Goal: Task Accomplishment & Management: Complete application form

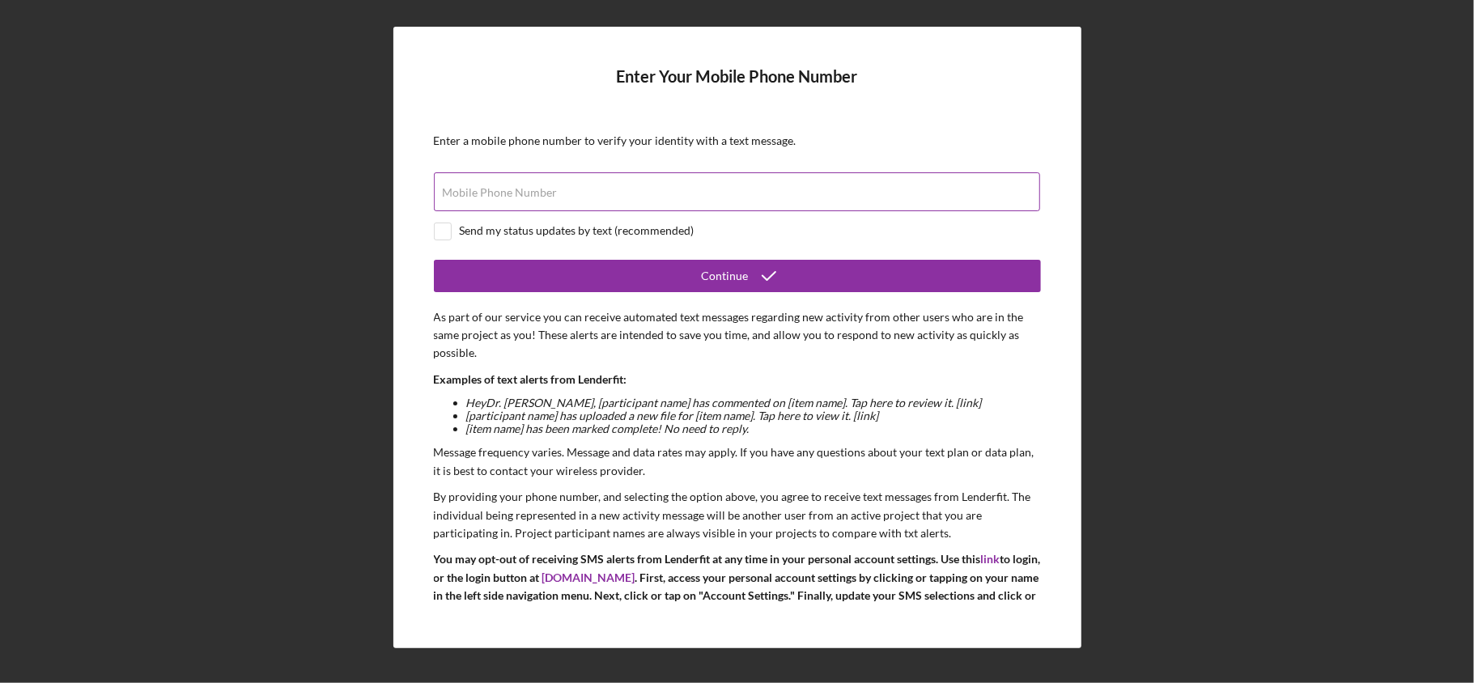
click at [607, 188] on div "Mobile Phone Number" at bounding box center [737, 192] width 607 height 40
type input "[PHONE_NUMBER]"
click at [500, 234] on div "Send my status updates by text (recommended)" at bounding box center [577, 230] width 235 height 13
checkbox input "true"
click at [615, 257] on form "Enter Your Mobile Phone Number Enter a mobile phone number to verify your ident…" at bounding box center [737, 337] width 607 height 540
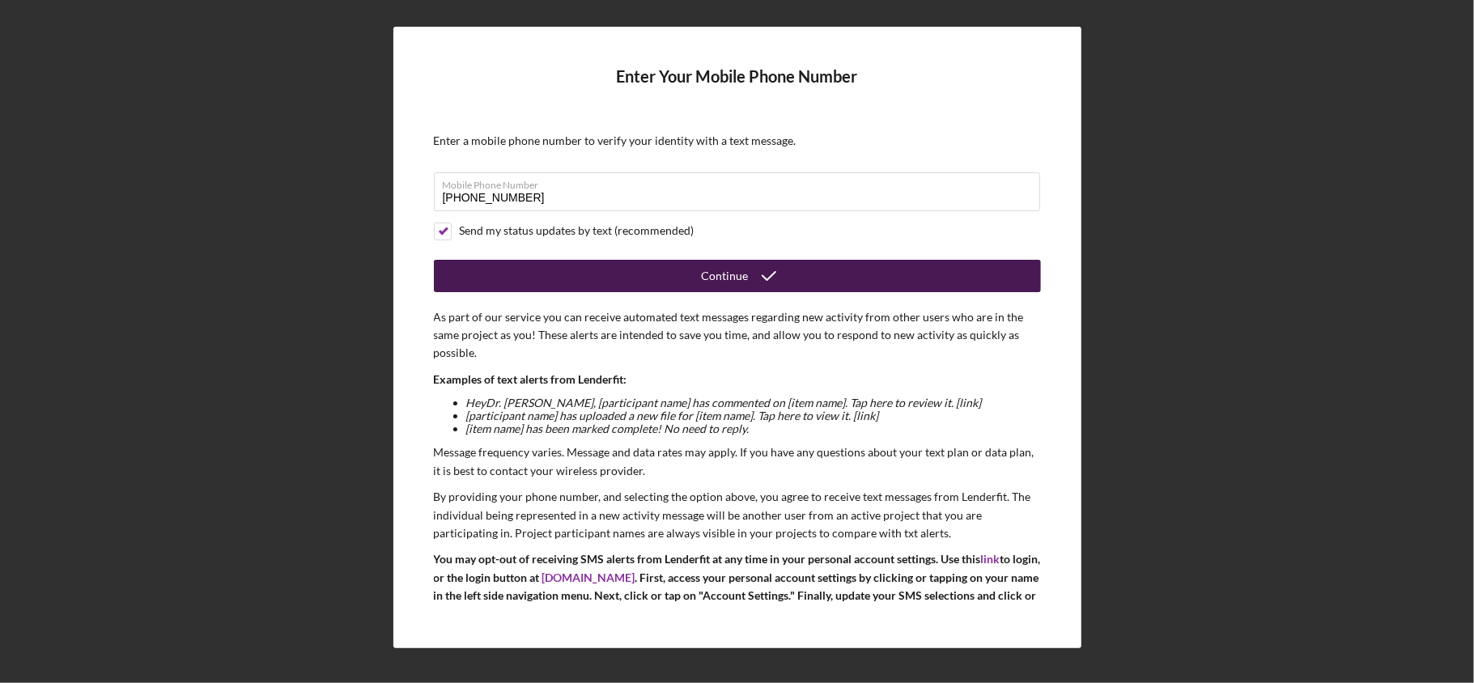
click at [613, 275] on button "Continue" at bounding box center [737, 276] width 607 height 32
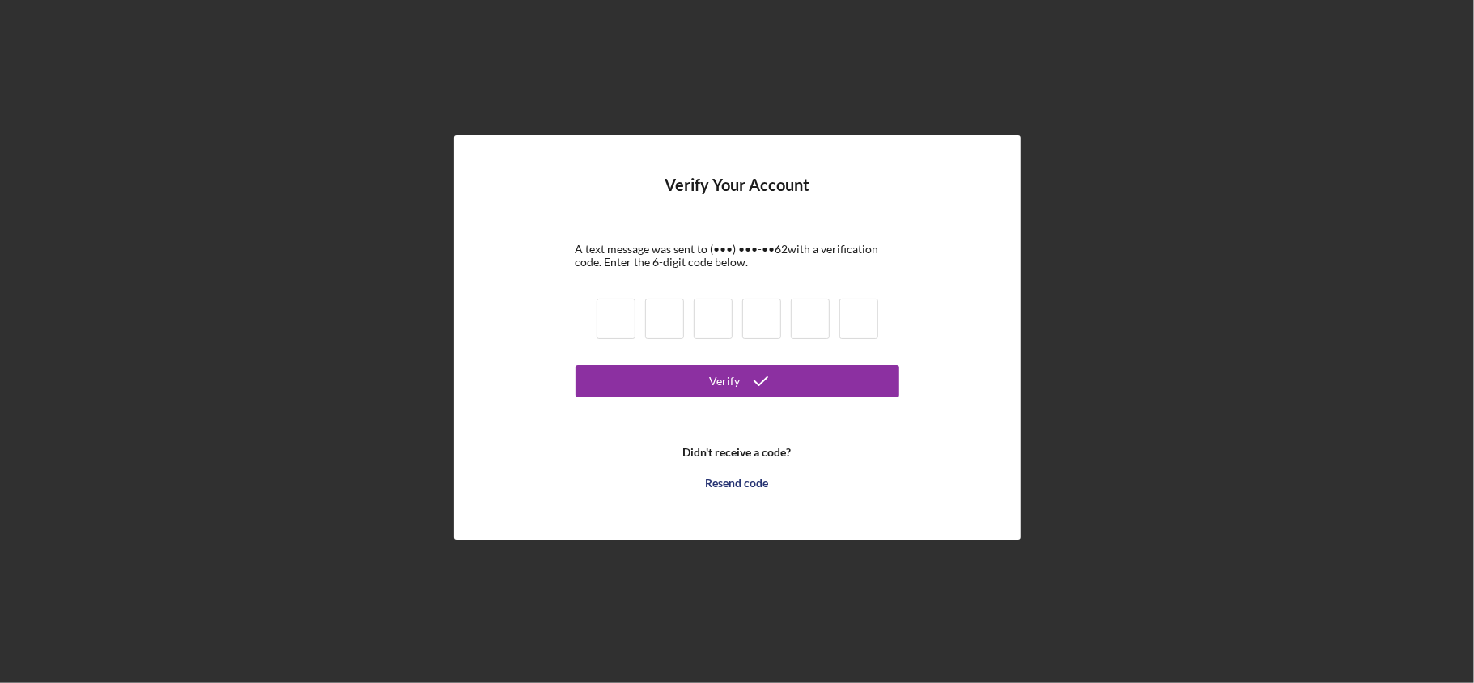
click at [613, 316] on input at bounding box center [616, 319] width 39 height 40
type input "0"
type input "9"
type input "7"
type input "1"
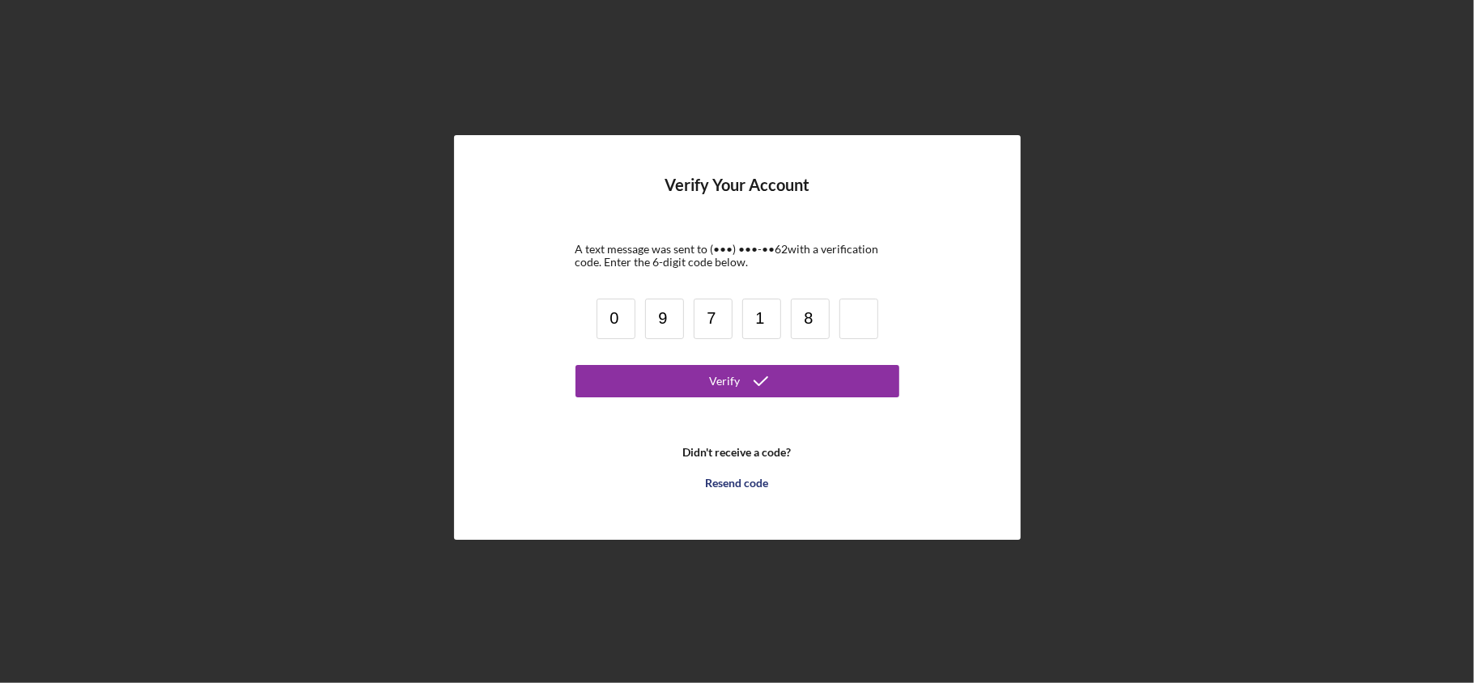
type input "8"
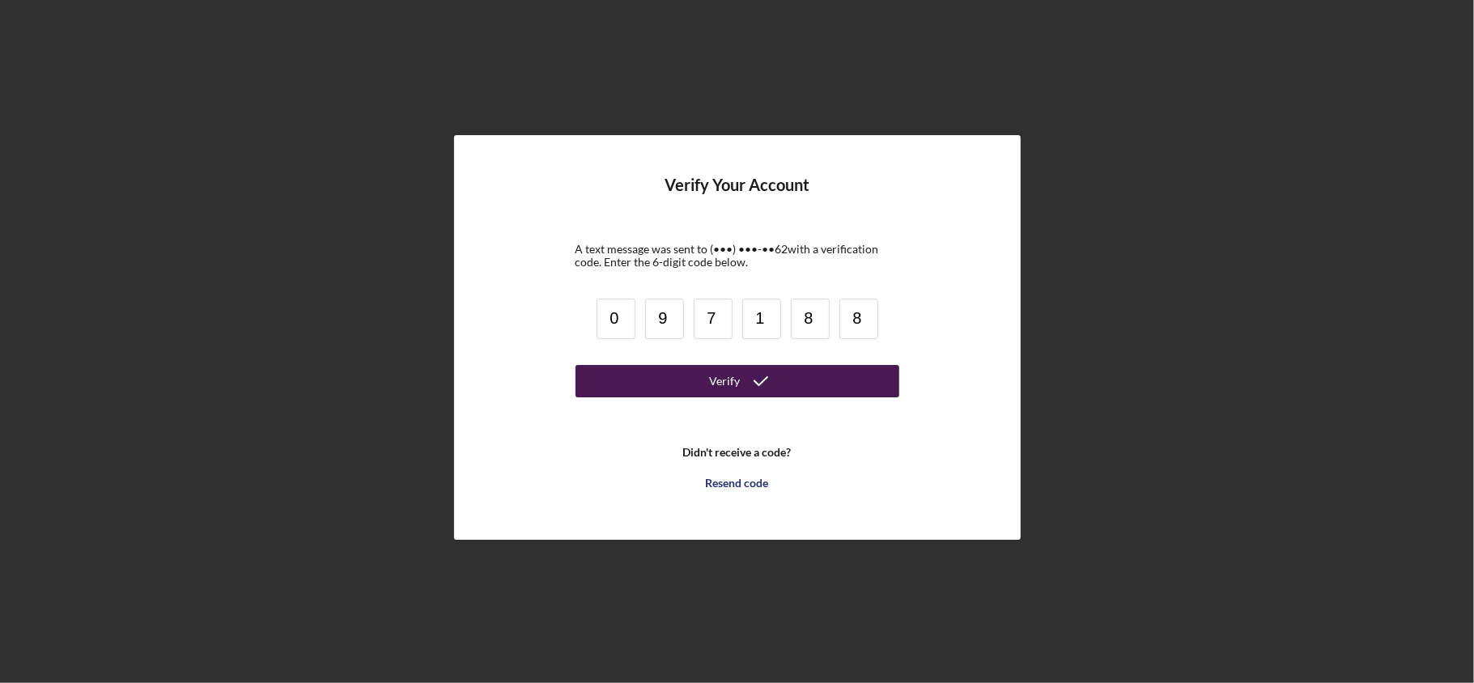
type input "8"
click at [706, 381] on button "Verify" at bounding box center [738, 381] width 324 height 32
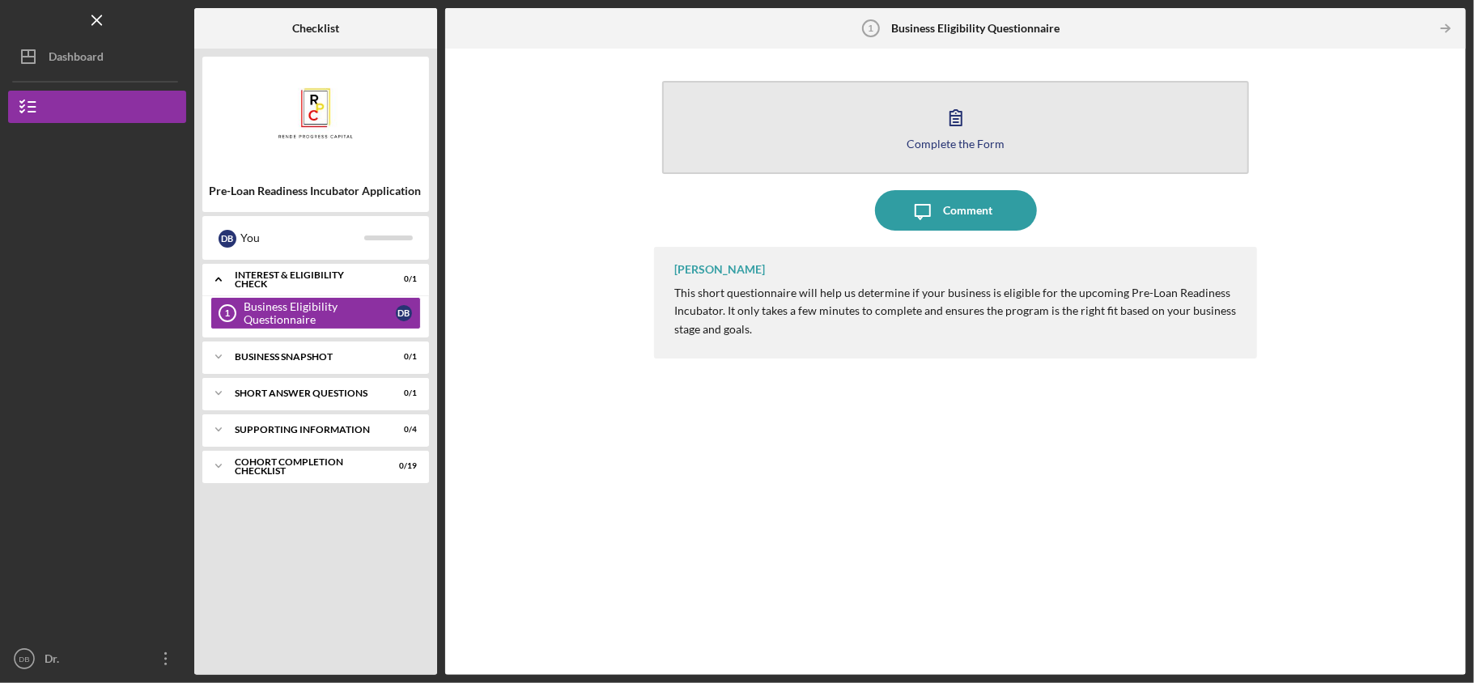
click at [968, 143] on div "Complete the Form" at bounding box center [956, 144] width 98 height 12
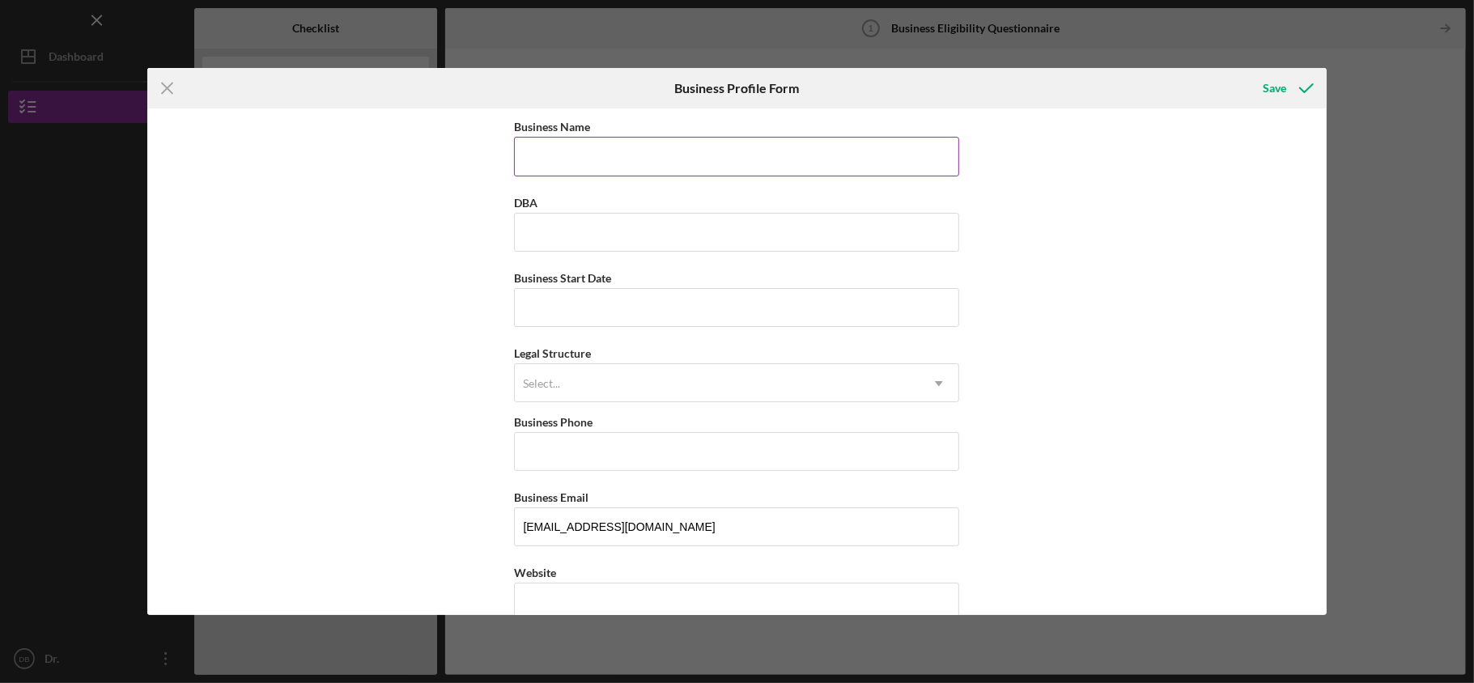
click at [806, 147] on input "Business Name" at bounding box center [736, 156] width 445 height 39
type input "B & J Enterprises, LLC"
type input "Blue Star Kids Academy"
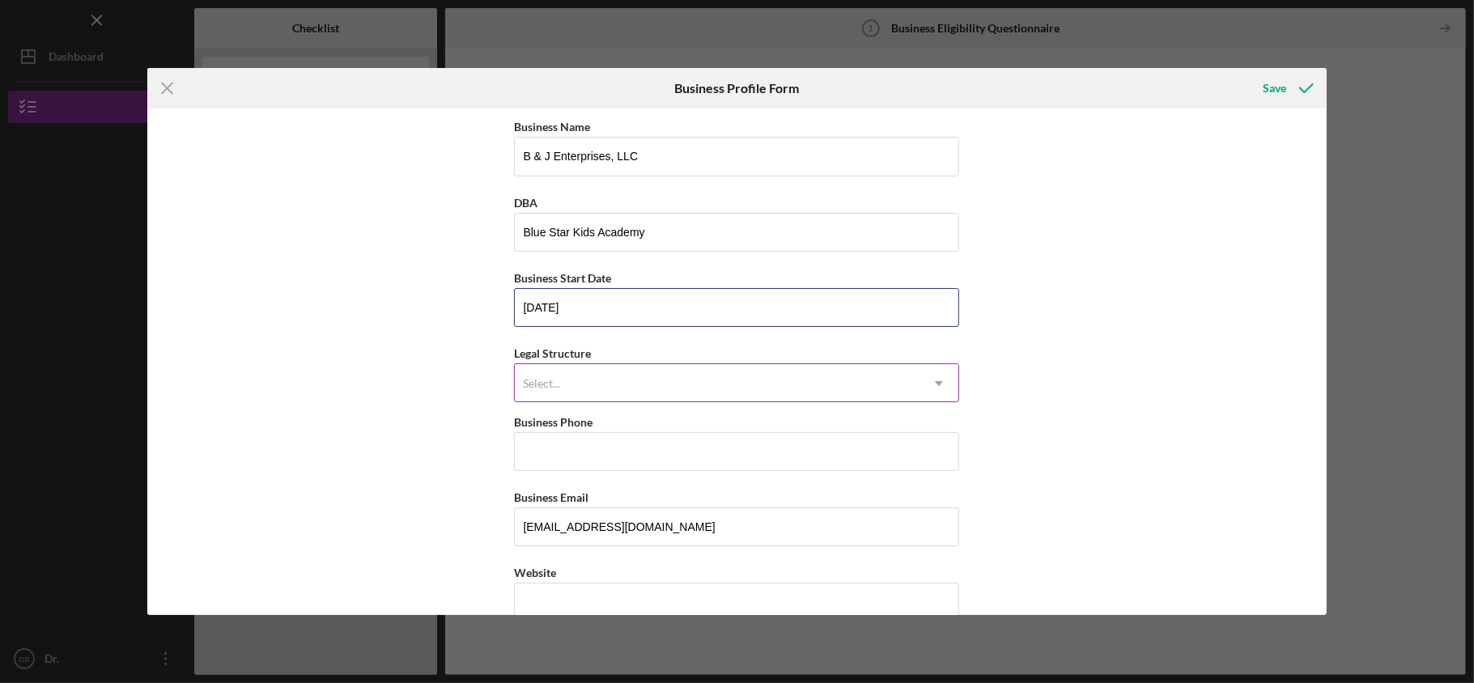
type input "[DATE]"
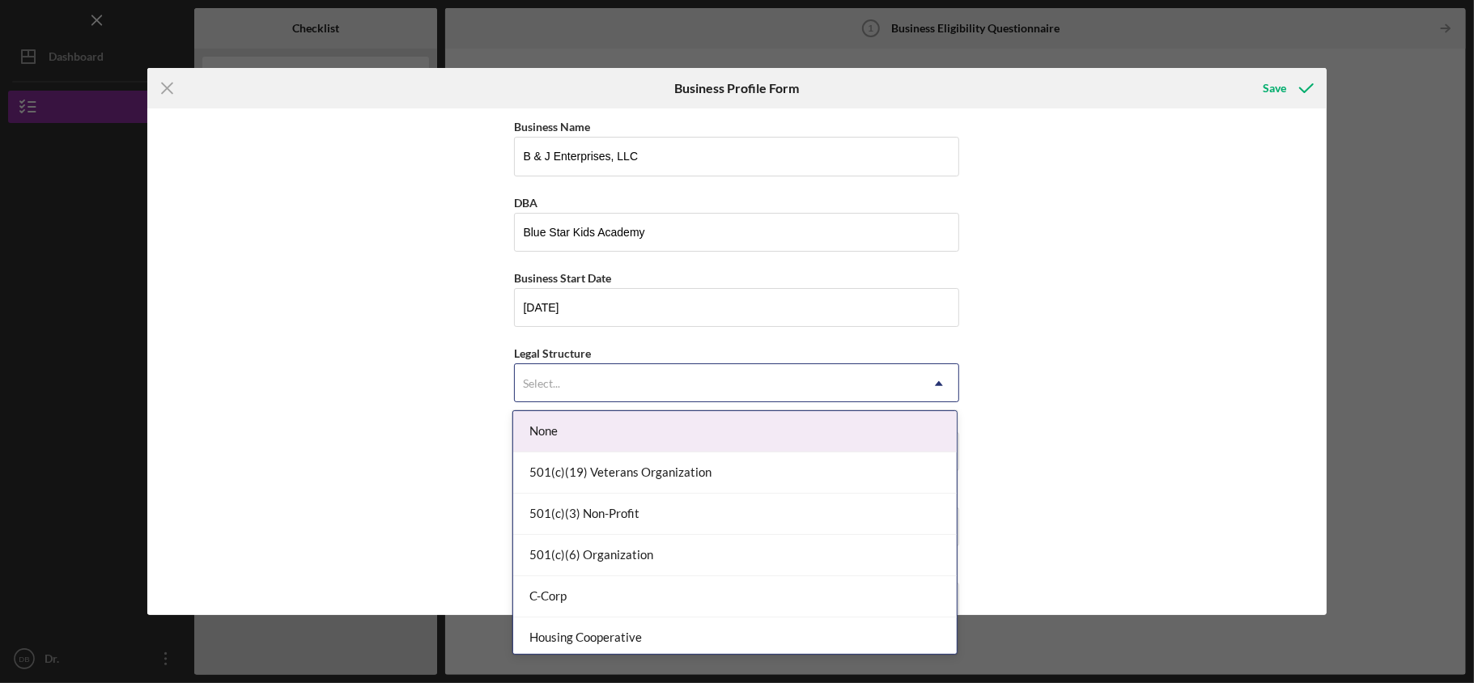
click at [628, 382] on div "Select..." at bounding box center [717, 383] width 405 height 37
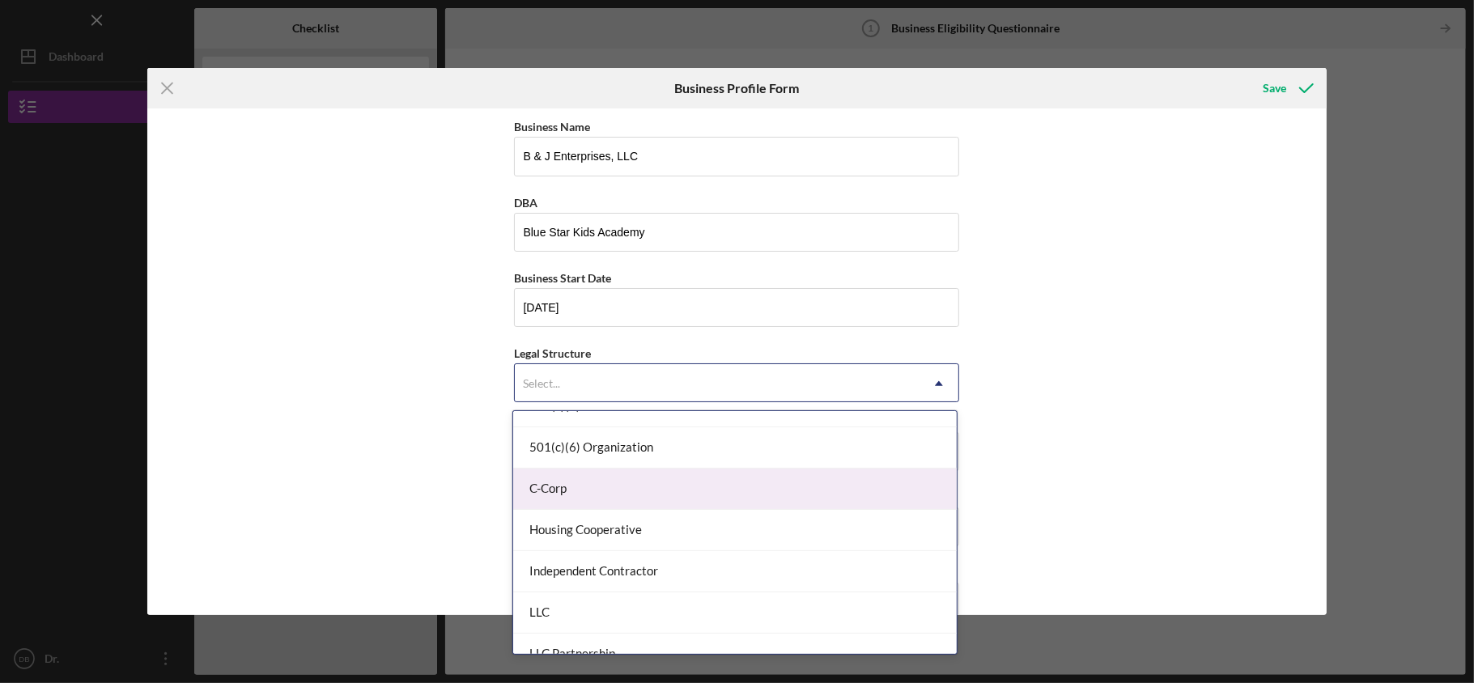
scroll to position [215, 0]
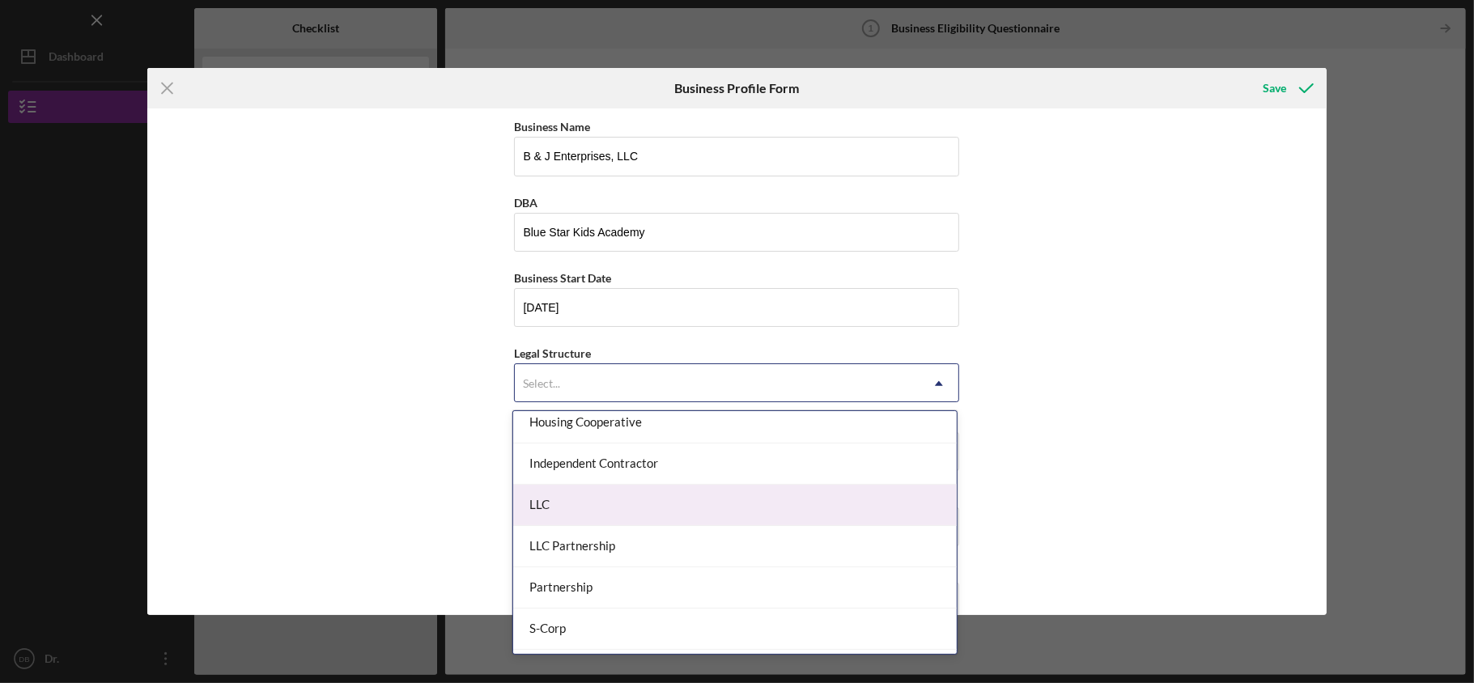
click at [593, 500] on div "LLC" at bounding box center [735, 505] width 444 height 41
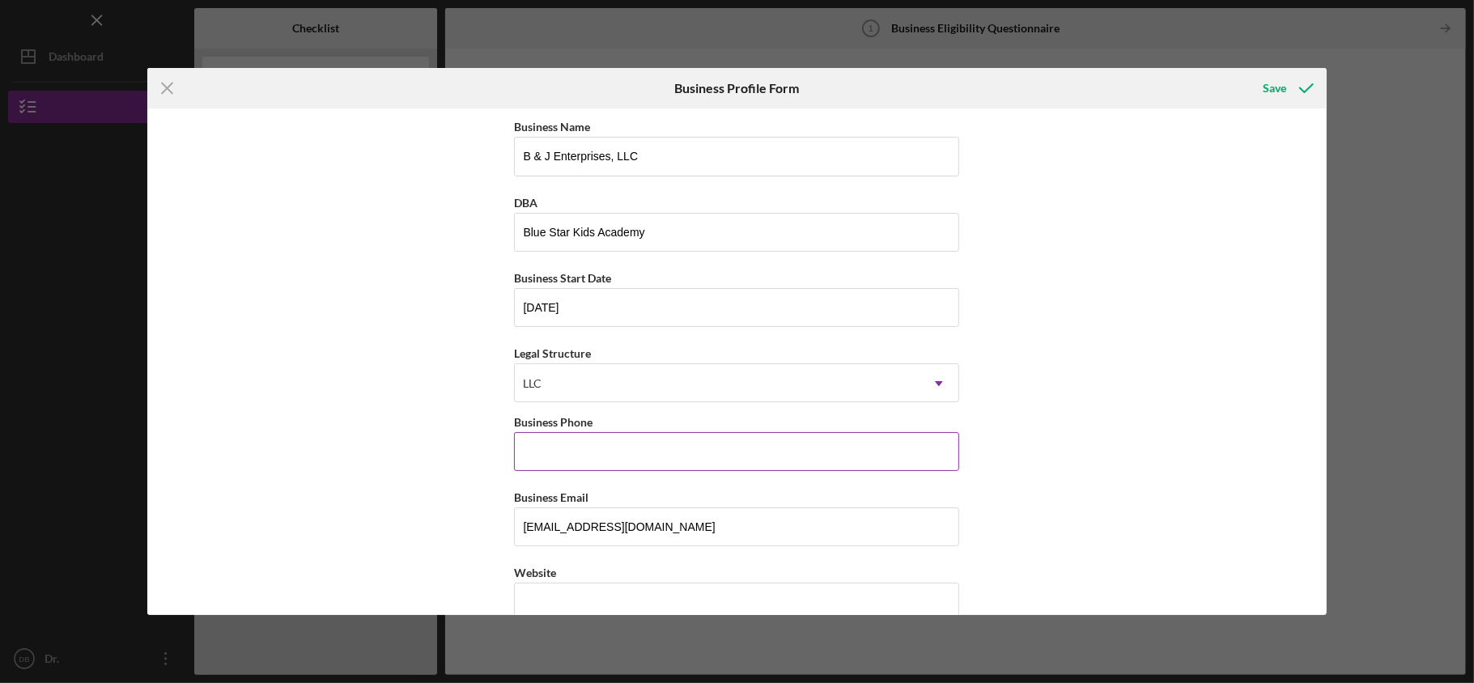
click at [597, 467] on input "Business Phone" at bounding box center [736, 451] width 445 height 39
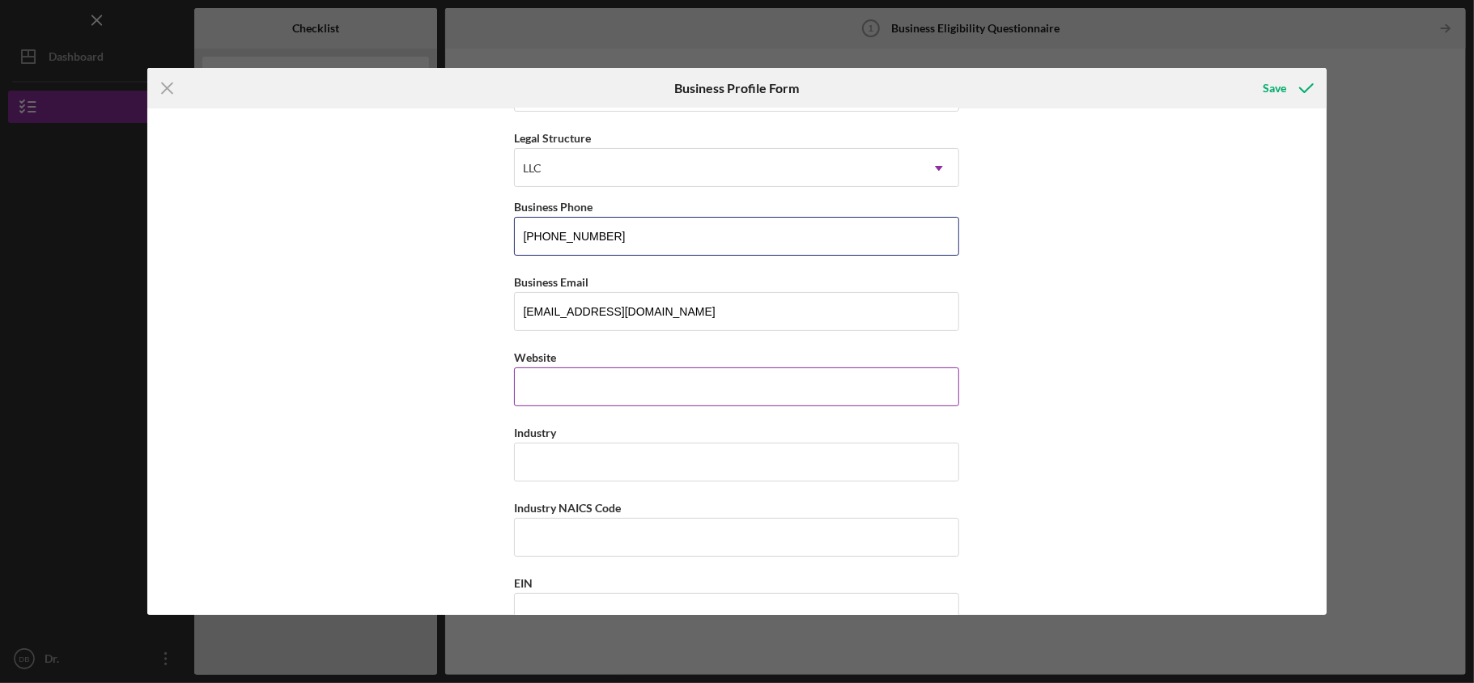
type input "[PHONE_NUMBER]"
click at [600, 387] on input "Website" at bounding box center [736, 387] width 445 height 39
type input "[DOMAIN_NAME]"
click at [575, 465] on input "Industry" at bounding box center [736, 462] width 445 height 39
type input "Education"
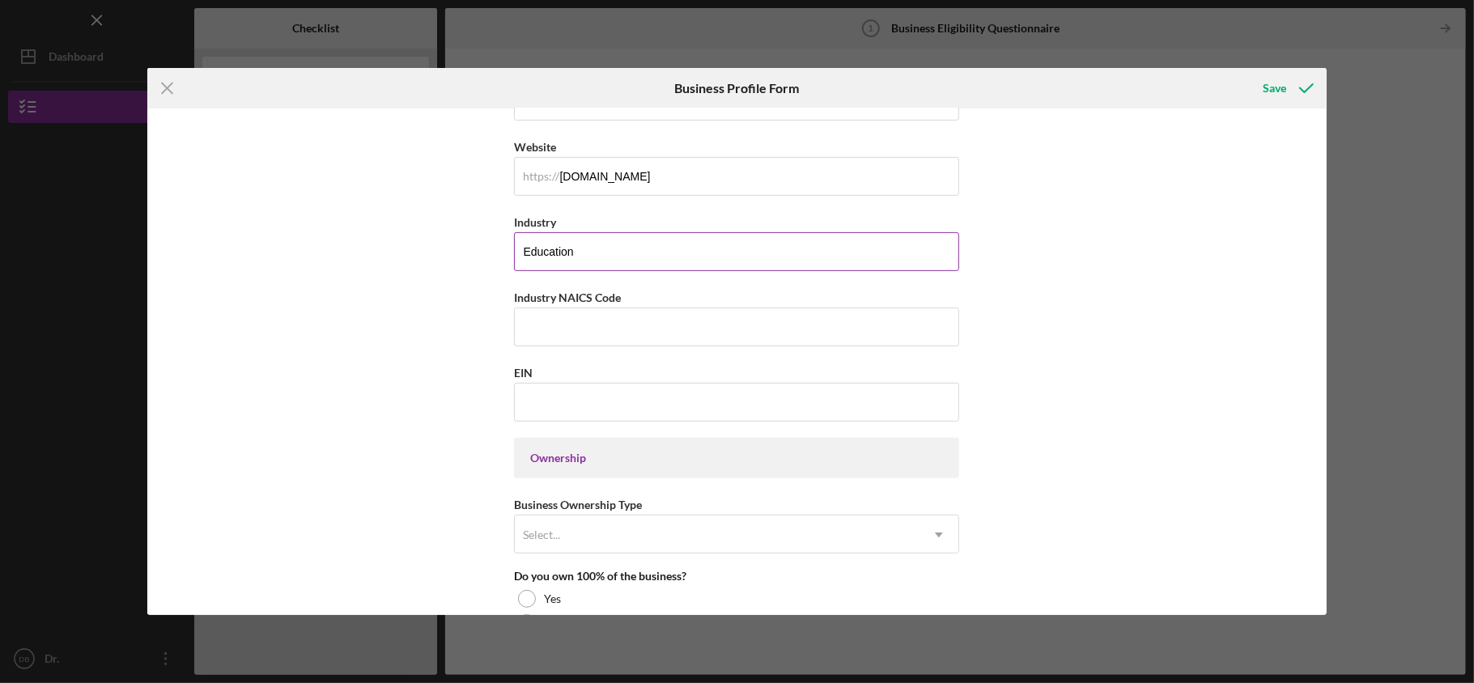
scroll to position [432, 0]
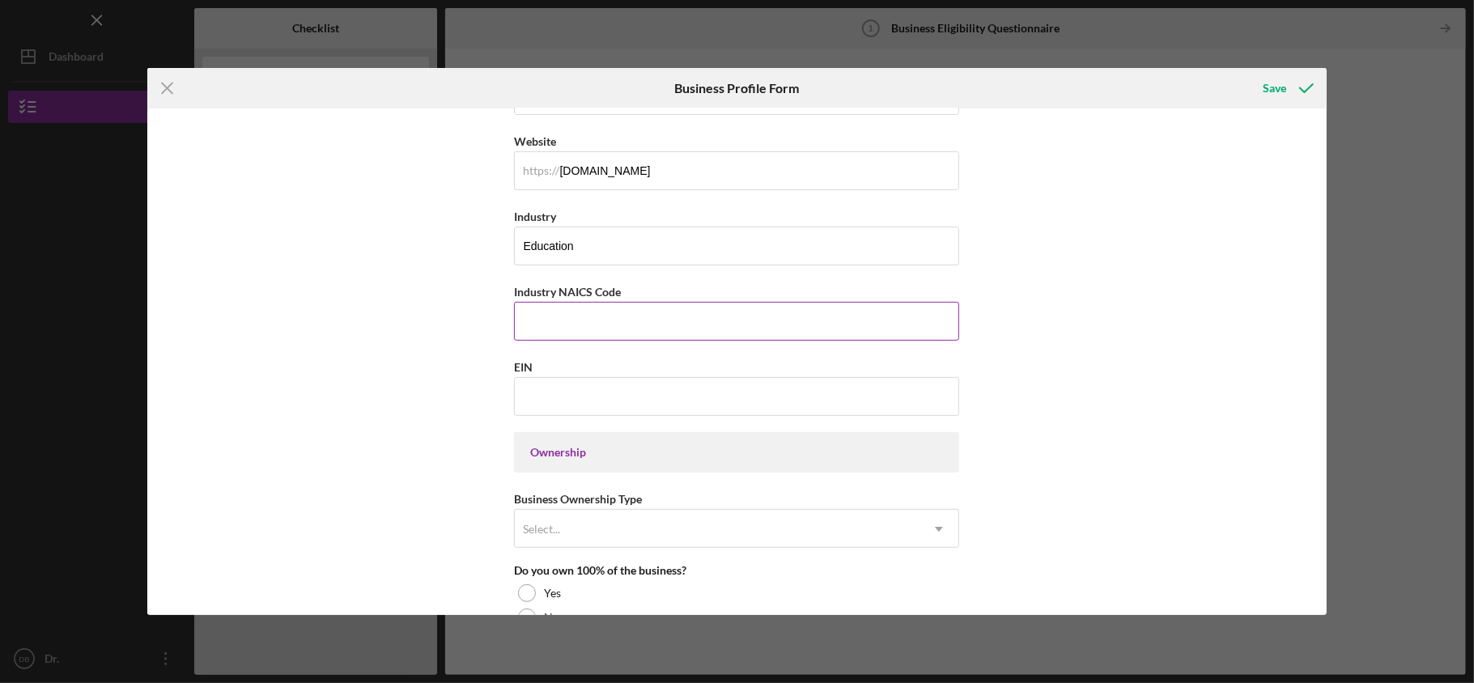
click at [589, 314] on input "Industry NAICS Code" at bounding box center [736, 321] width 445 height 39
type input "611430"
click at [593, 408] on input "EIN" at bounding box center [736, 396] width 445 height 39
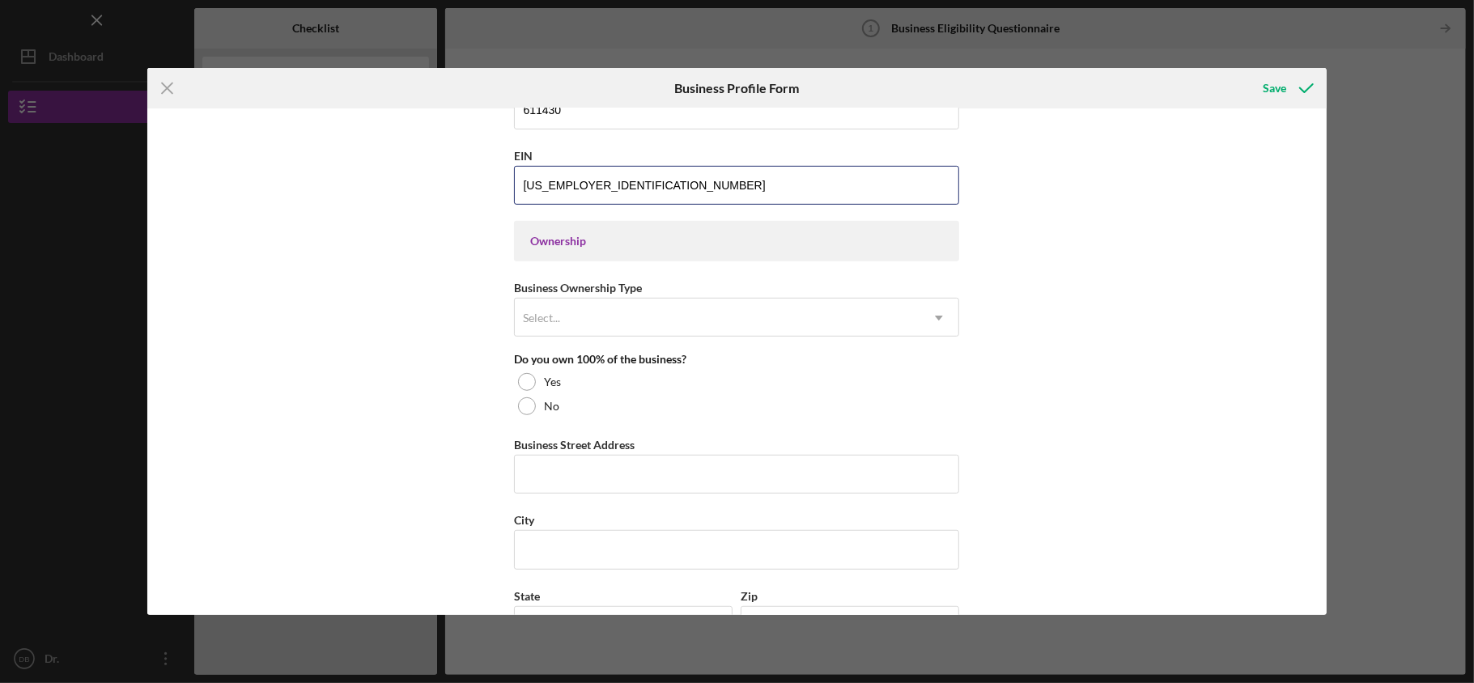
scroll to position [648, 0]
type input "[US_EMPLOYER_IDENTIFICATION_NUMBER]"
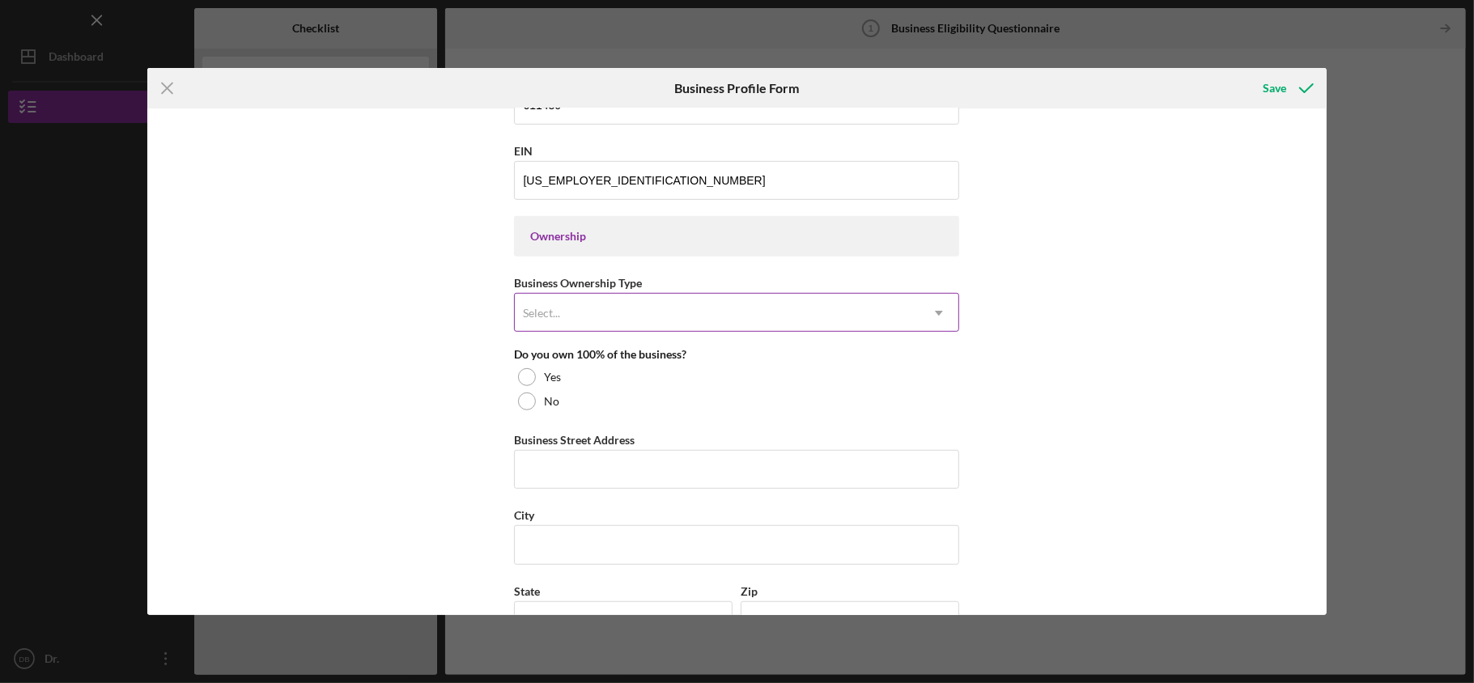
click at [620, 315] on div "Select..." at bounding box center [717, 313] width 405 height 37
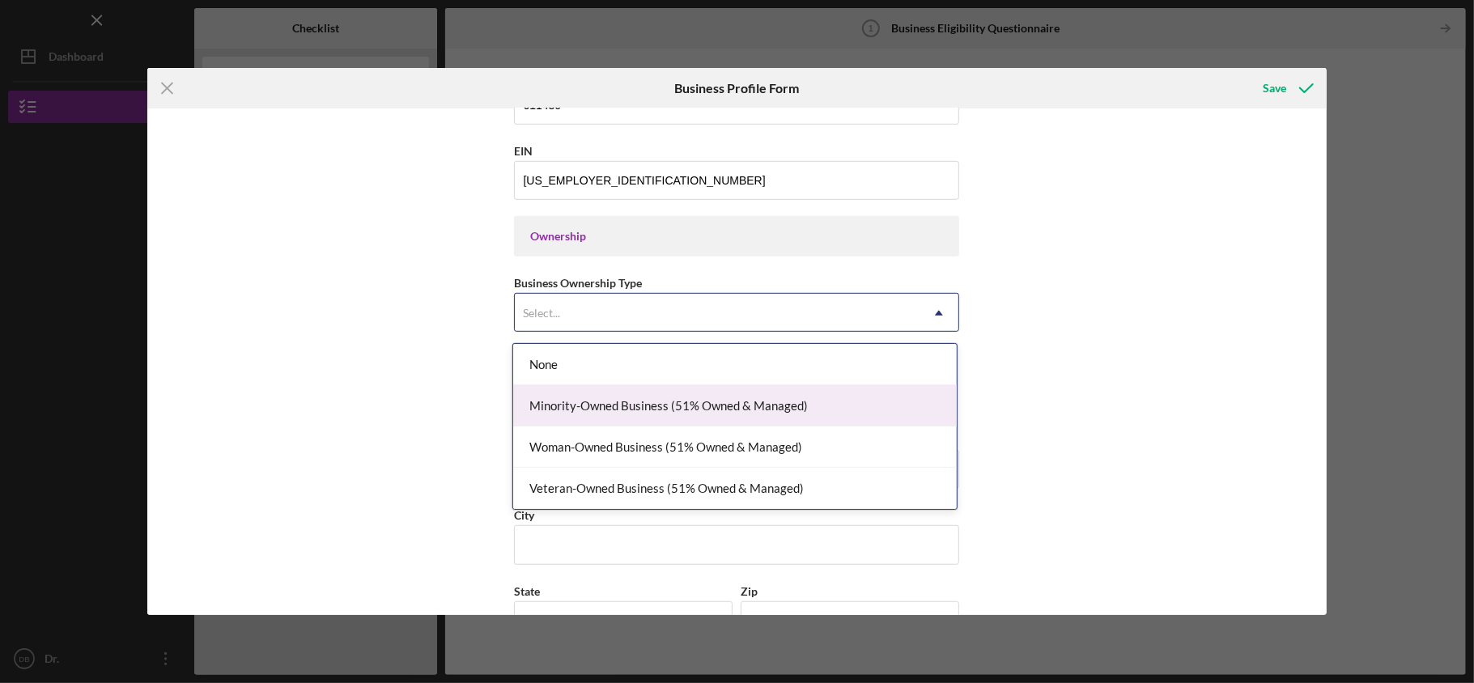
click at [641, 400] on div "Minority-Owned Business (51% Owned & Managed)" at bounding box center [735, 405] width 444 height 41
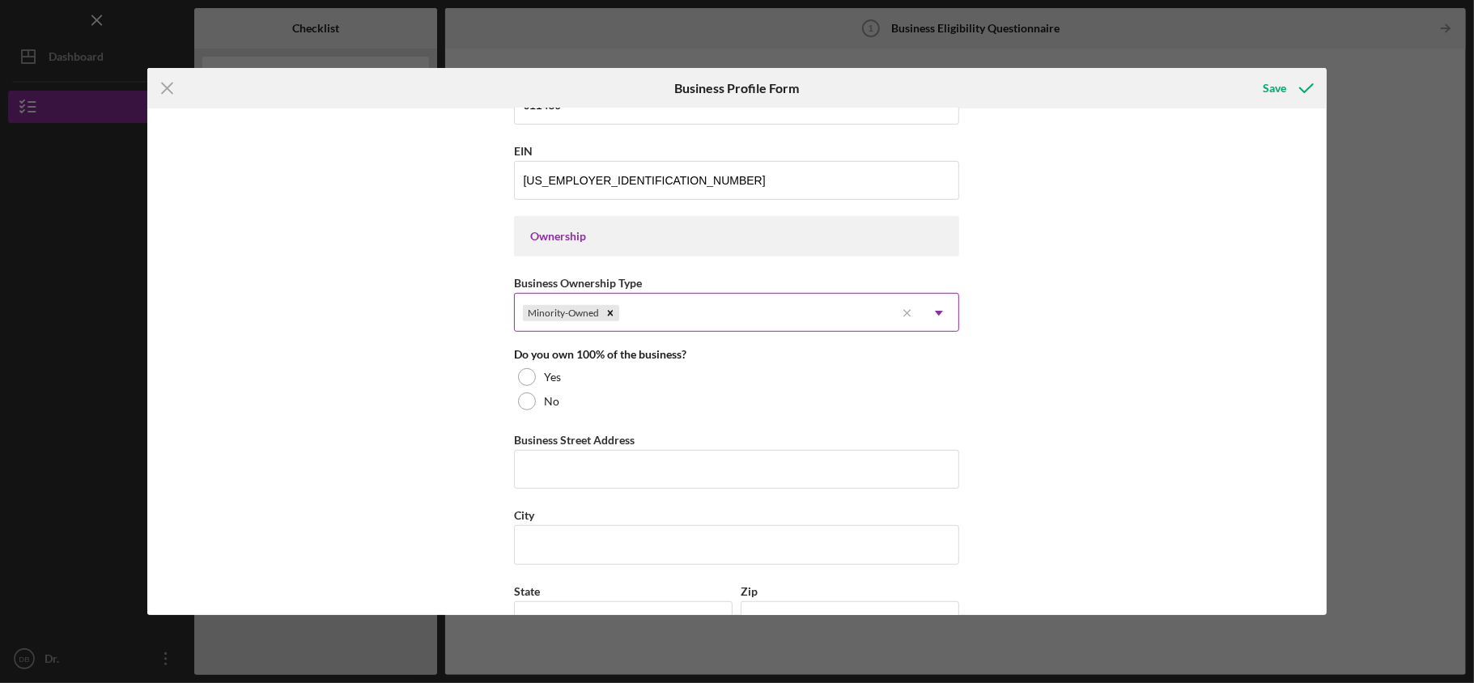
click at [661, 317] on div "Minority-Owned" at bounding box center [705, 313] width 381 height 37
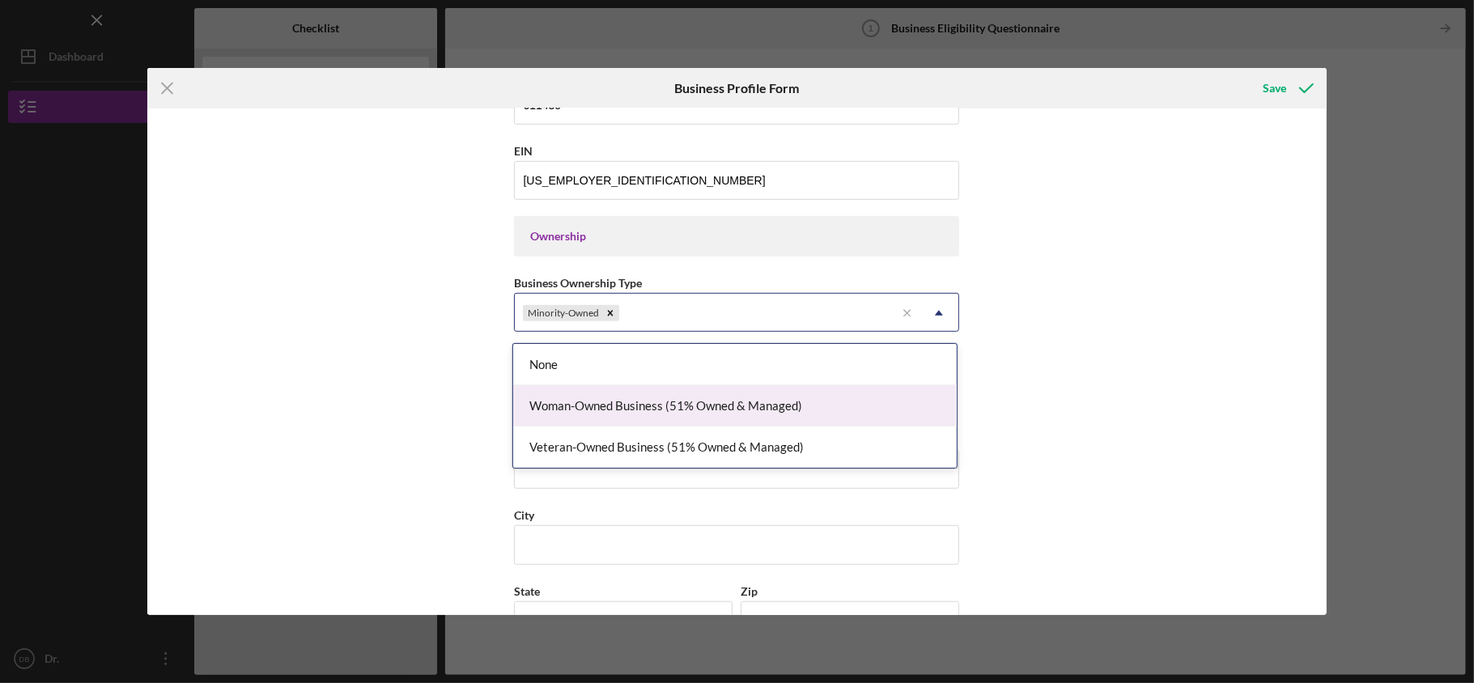
click at [674, 397] on div "Woman-Owned Business (51% Owned & Managed)" at bounding box center [735, 405] width 444 height 41
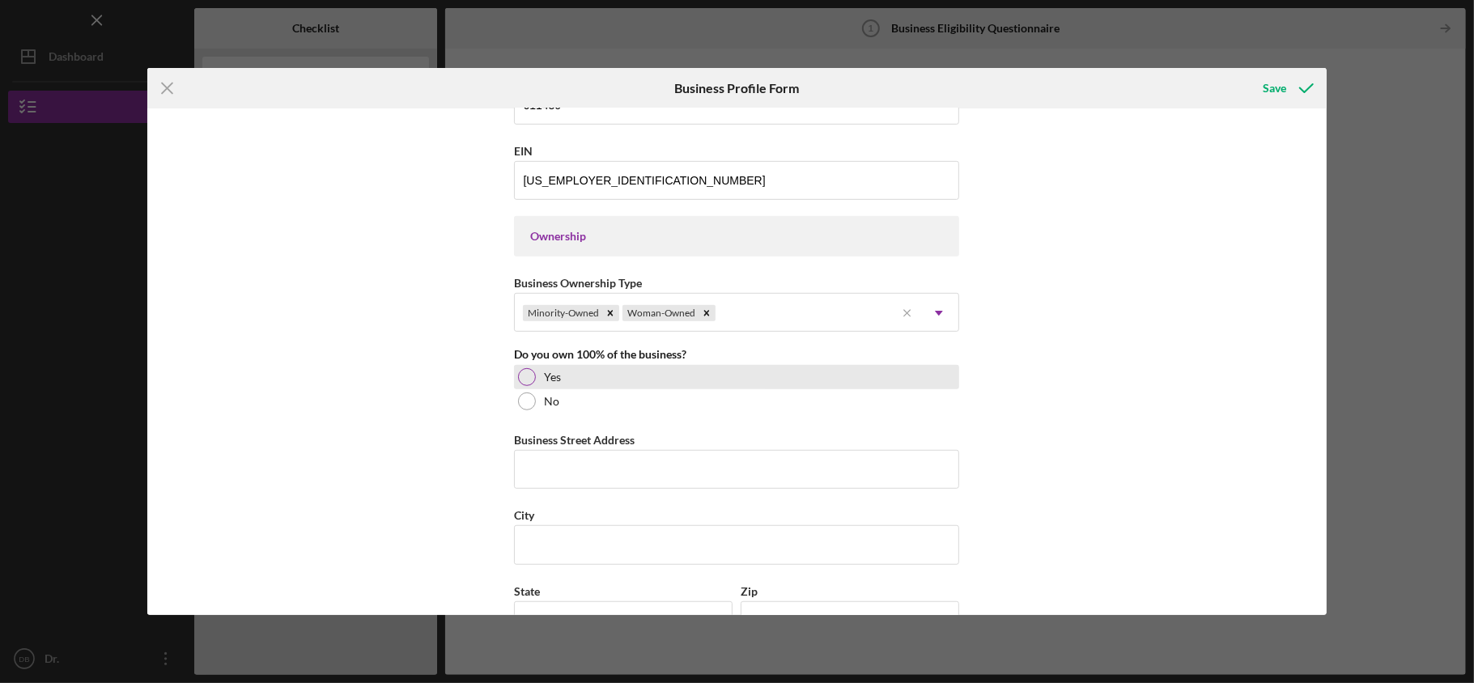
click at [561, 384] on div "Yes" at bounding box center [736, 377] width 445 height 24
click at [641, 478] on input "Business Street Address" at bounding box center [736, 469] width 445 height 39
type input "[STREET_ADDRESS]"
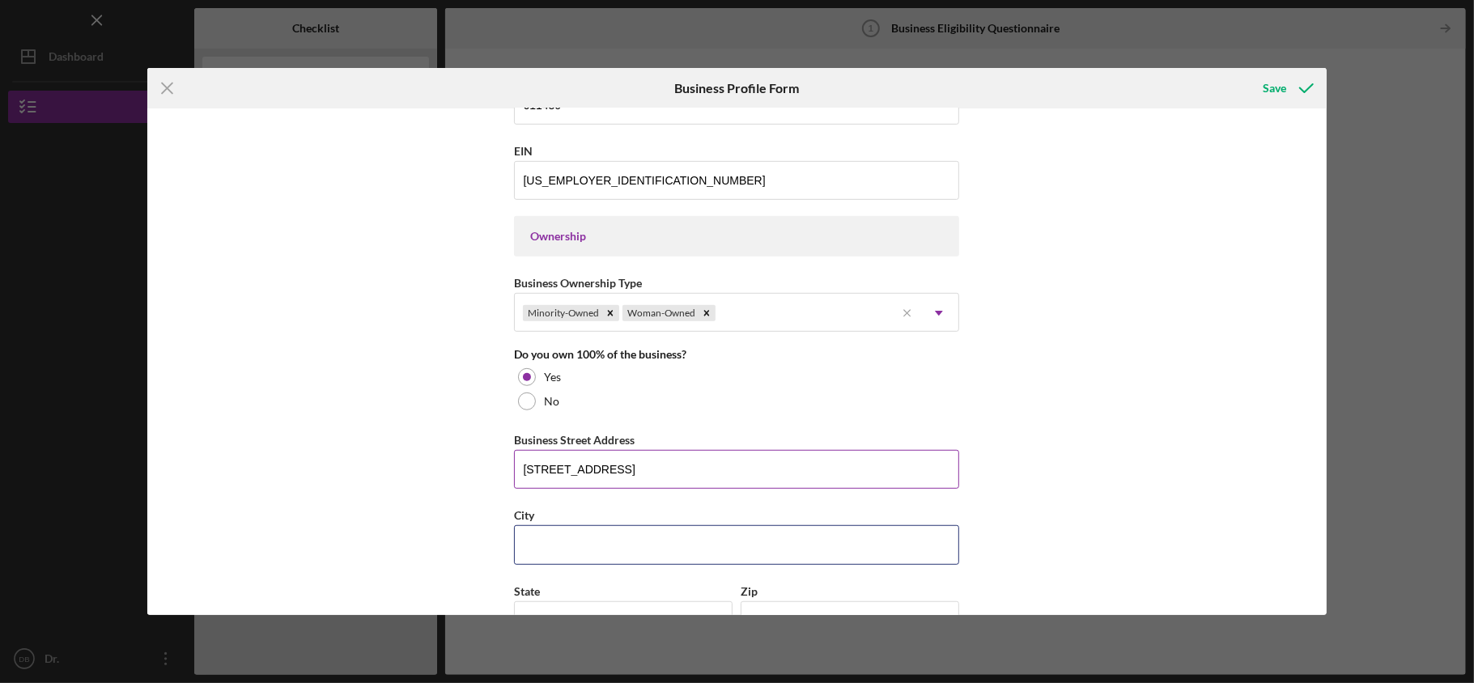
type input "[GEOGRAPHIC_DATA]"
type input "MI"
type input "49548"
type input "MI"
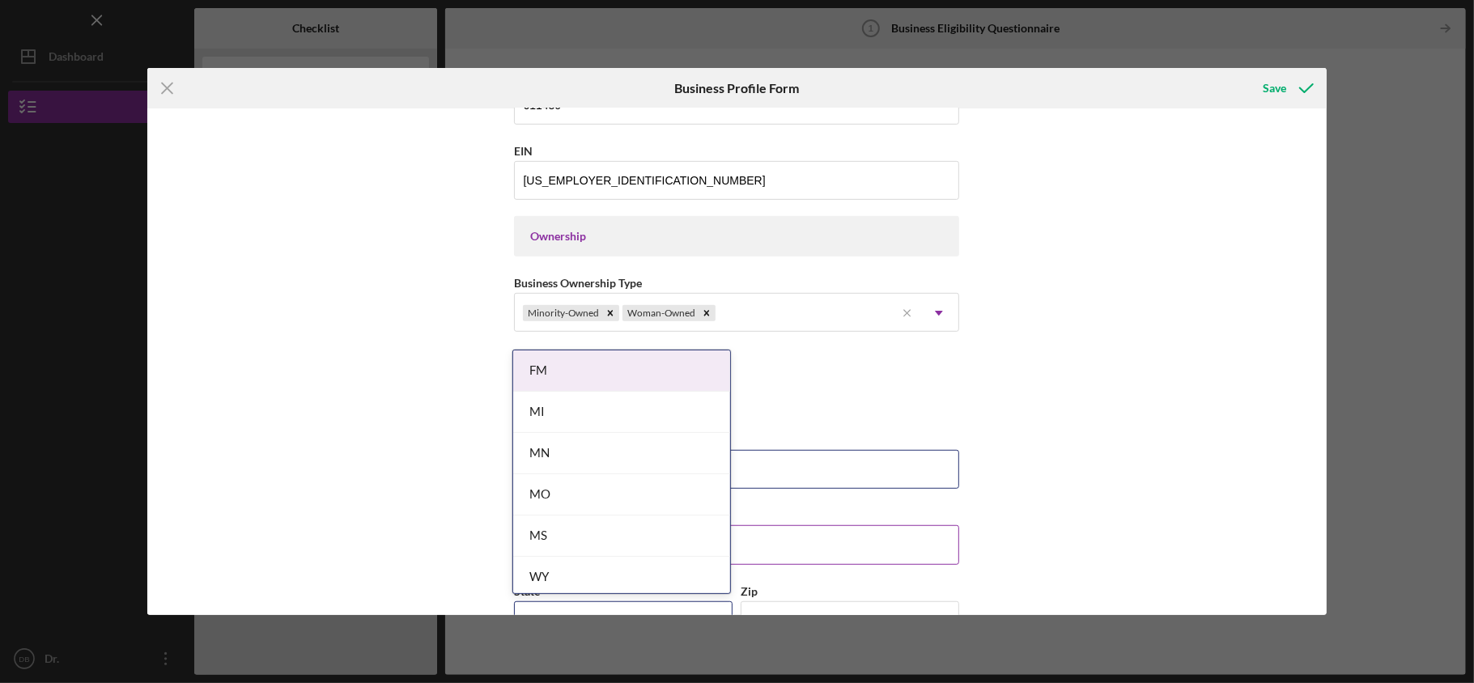
scroll to position [972, 0]
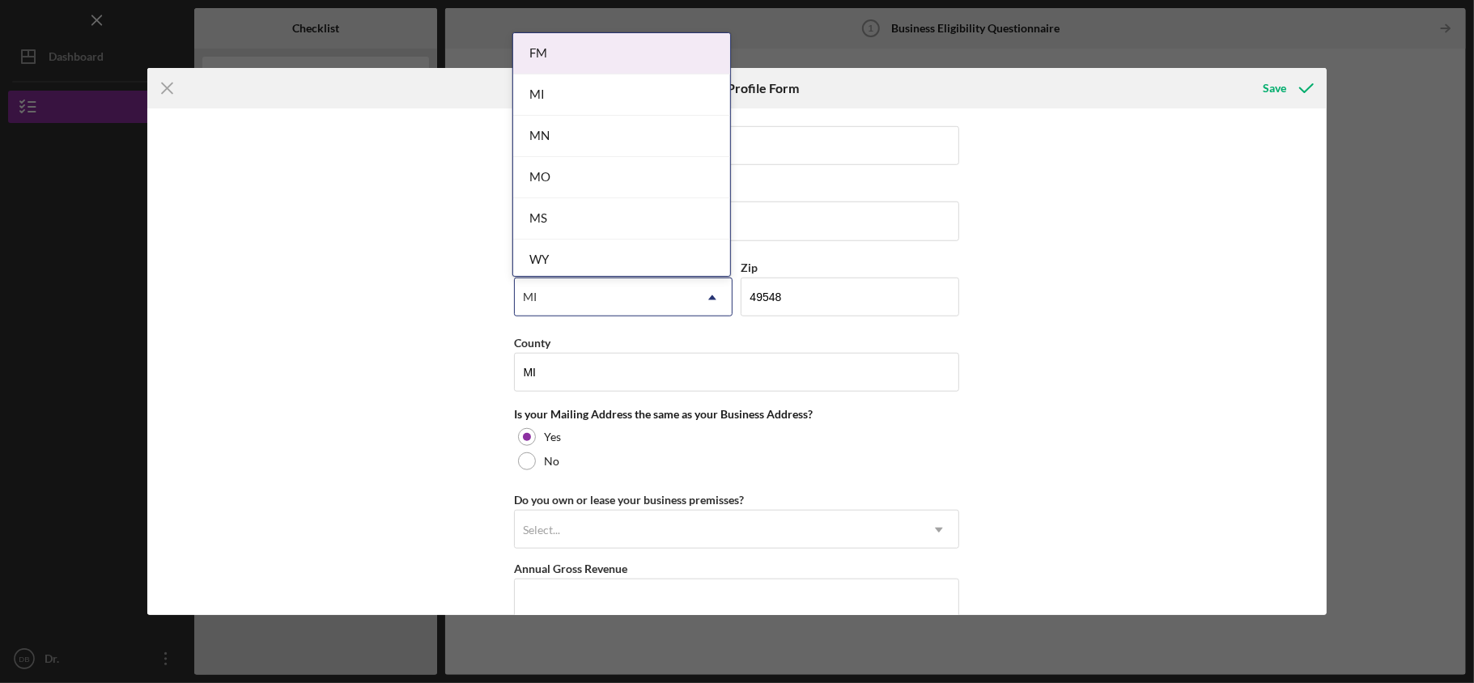
click at [578, 301] on div "MI" at bounding box center [604, 297] width 178 height 37
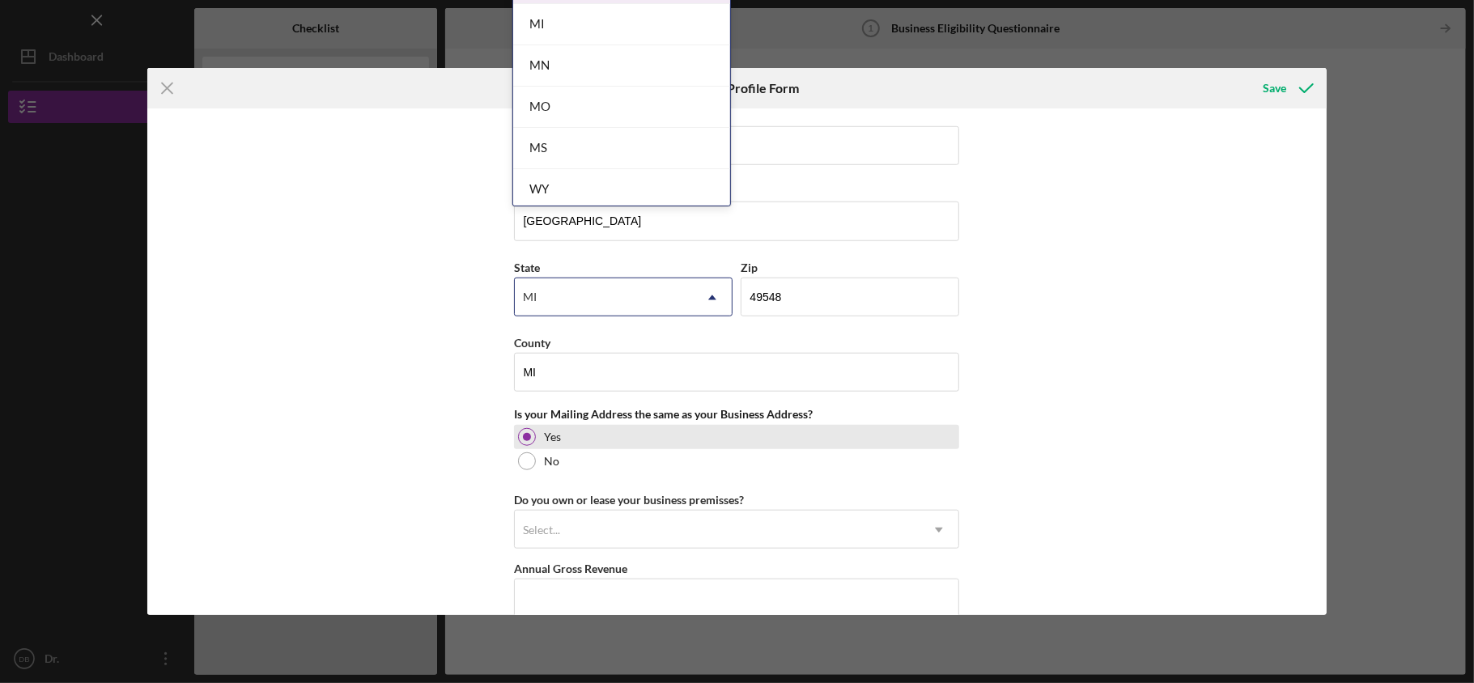
scroll to position [1079, 0]
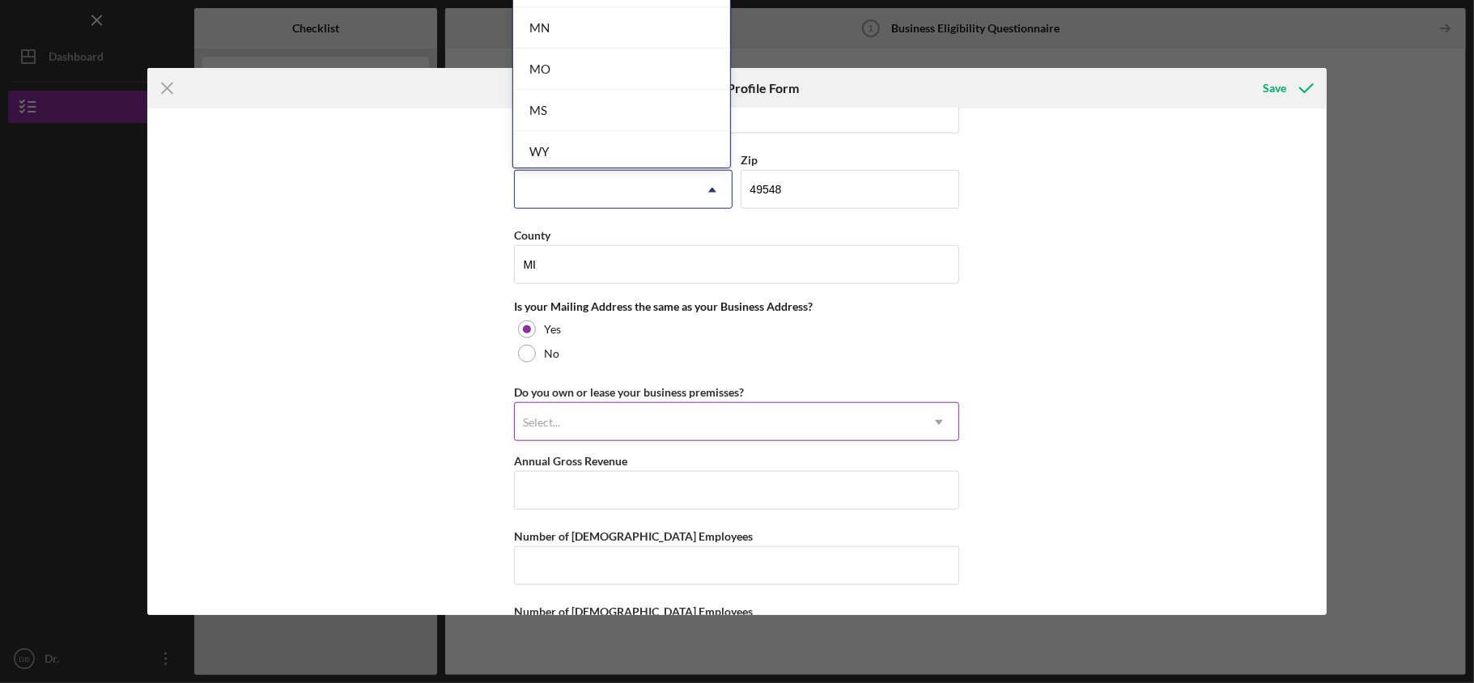
click at [641, 441] on div "Select..." at bounding box center [717, 422] width 405 height 37
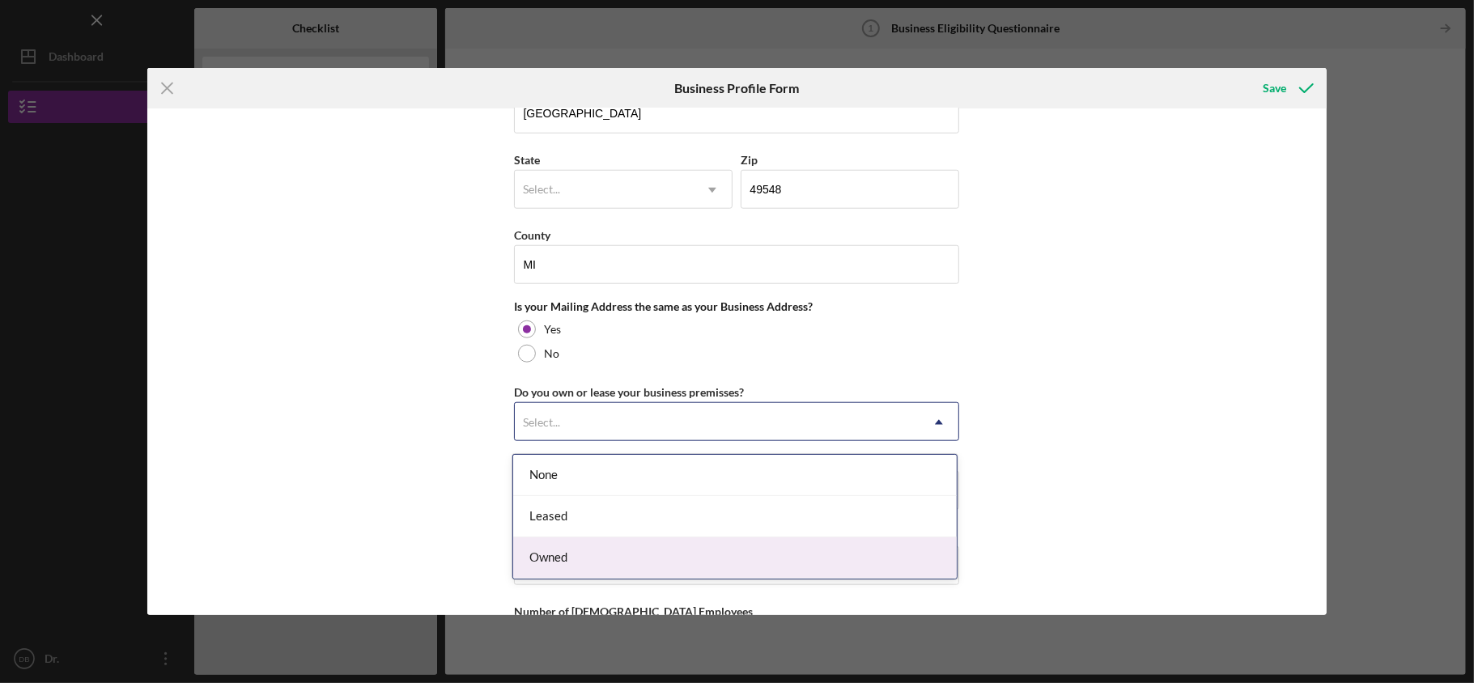
click at [610, 551] on div "Owned" at bounding box center [735, 558] width 444 height 41
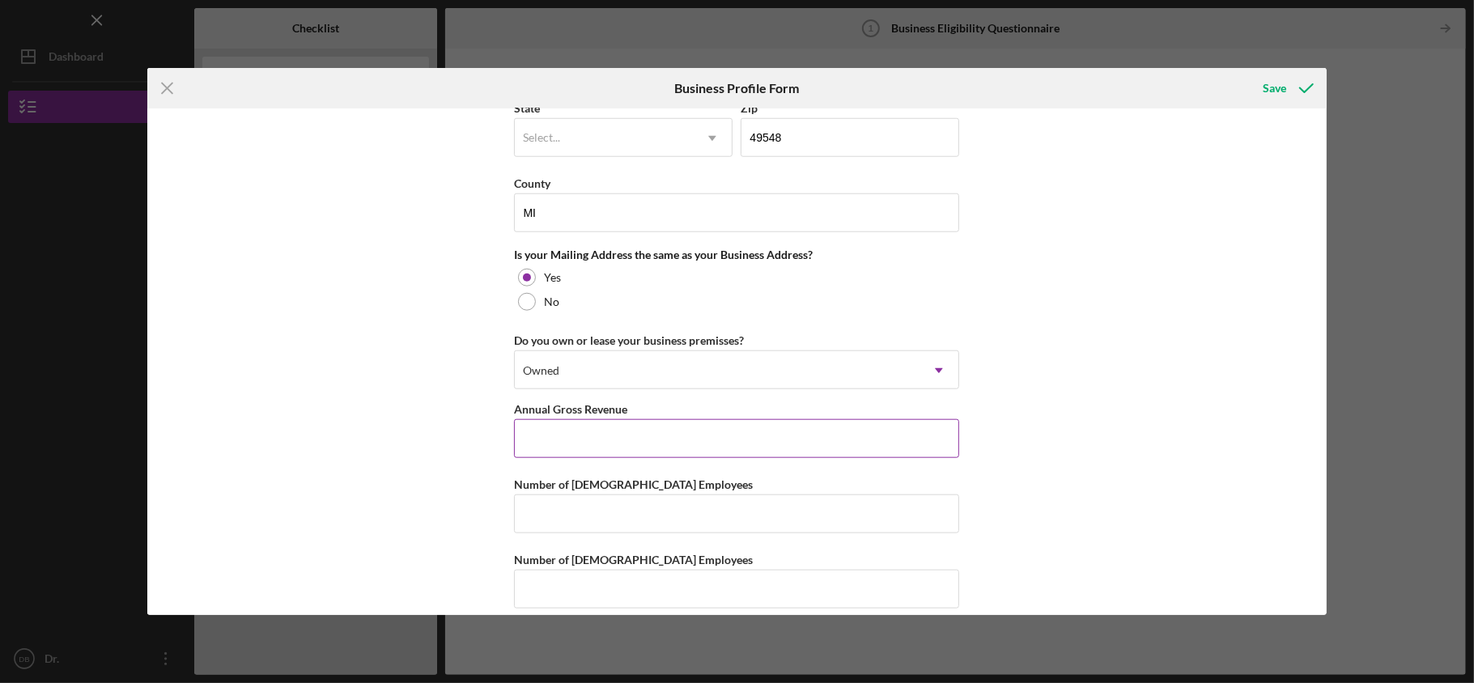
scroll to position [1157, 0]
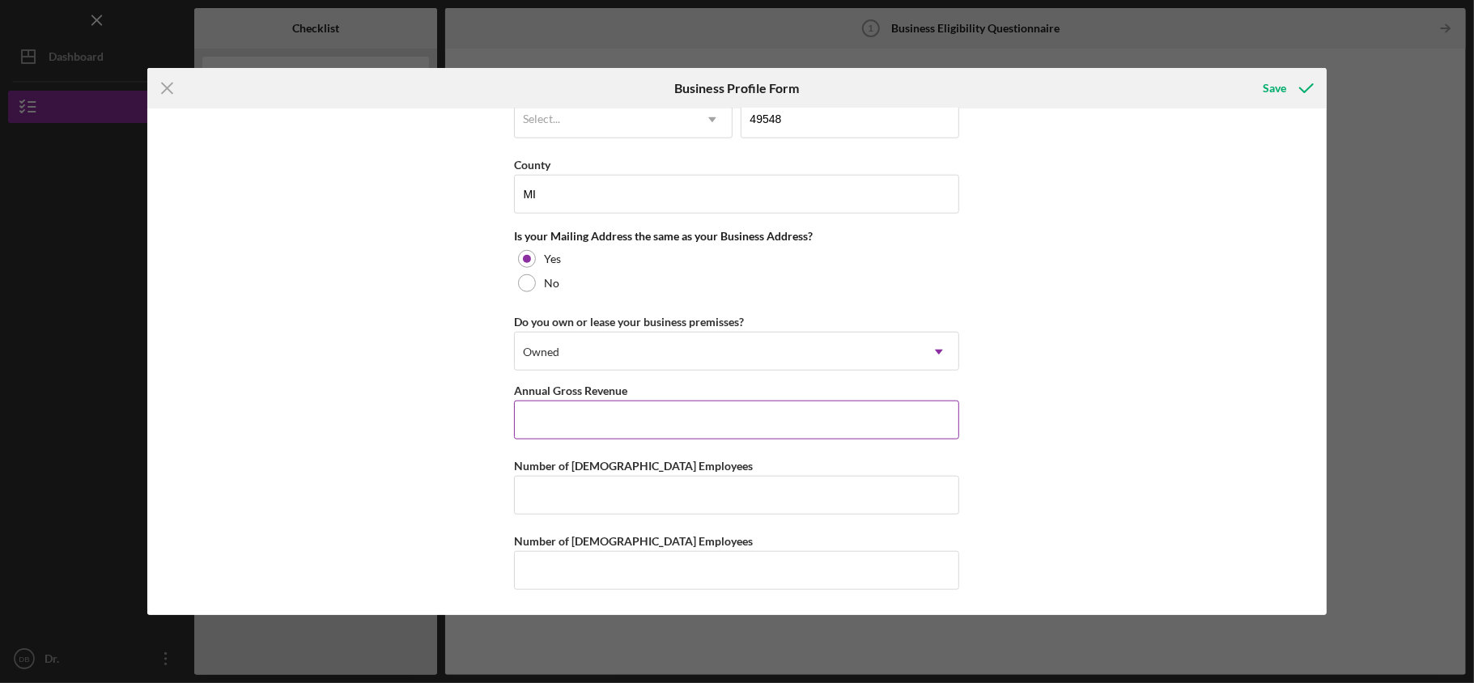
click at [659, 415] on input "Annual Gross Revenue" at bounding box center [736, 420] width 445 height 39
type input "$14,000"
click at [635, 497] on input "Number of [DEMOGRAPHIC_DATA] Employees" at bounding box center [736, 495] width 445 height 39
type input "1"
click at [644, 562] on input "Number of [DEMOGRAPHIC_DATA] Employees" at bounding box center [736, 570] width 445 height 39
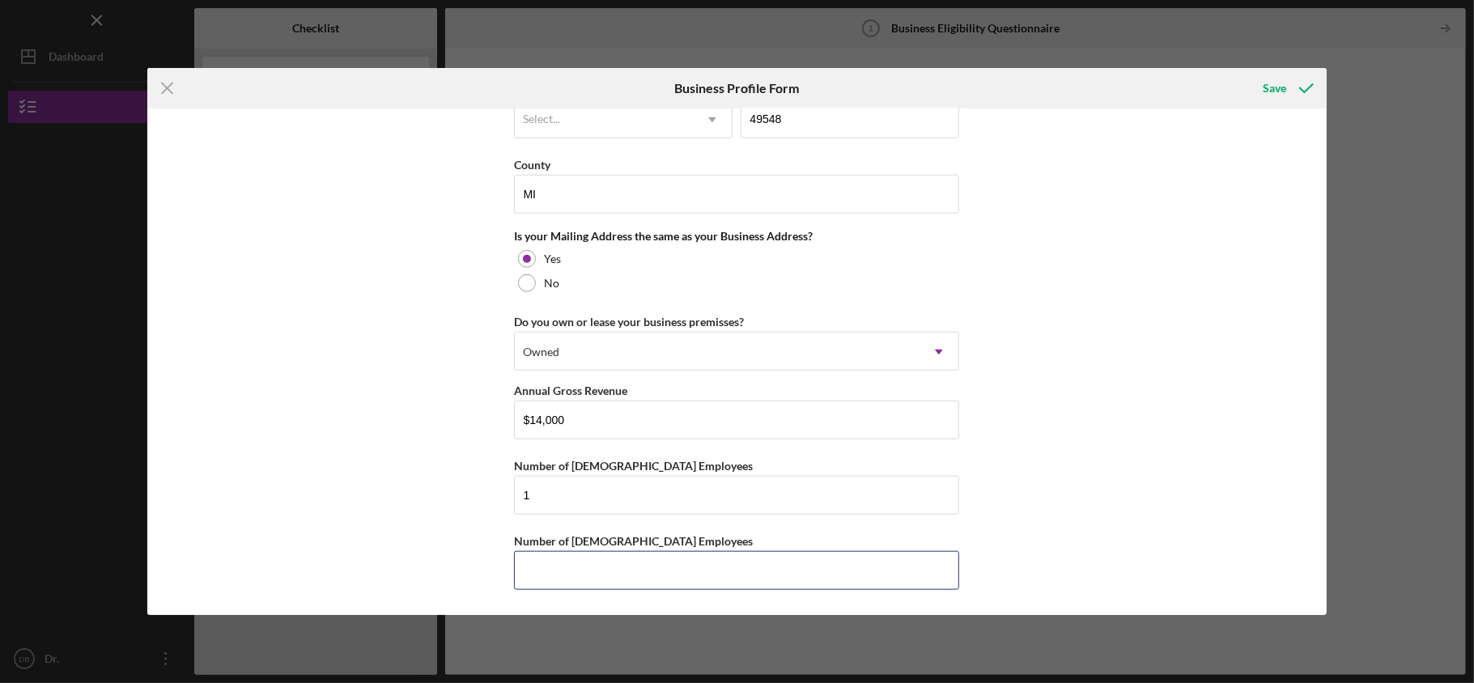
type input "1"
click at [1270, 79] on div "Save" at bounding box center [1274, 88] width 23 height 32
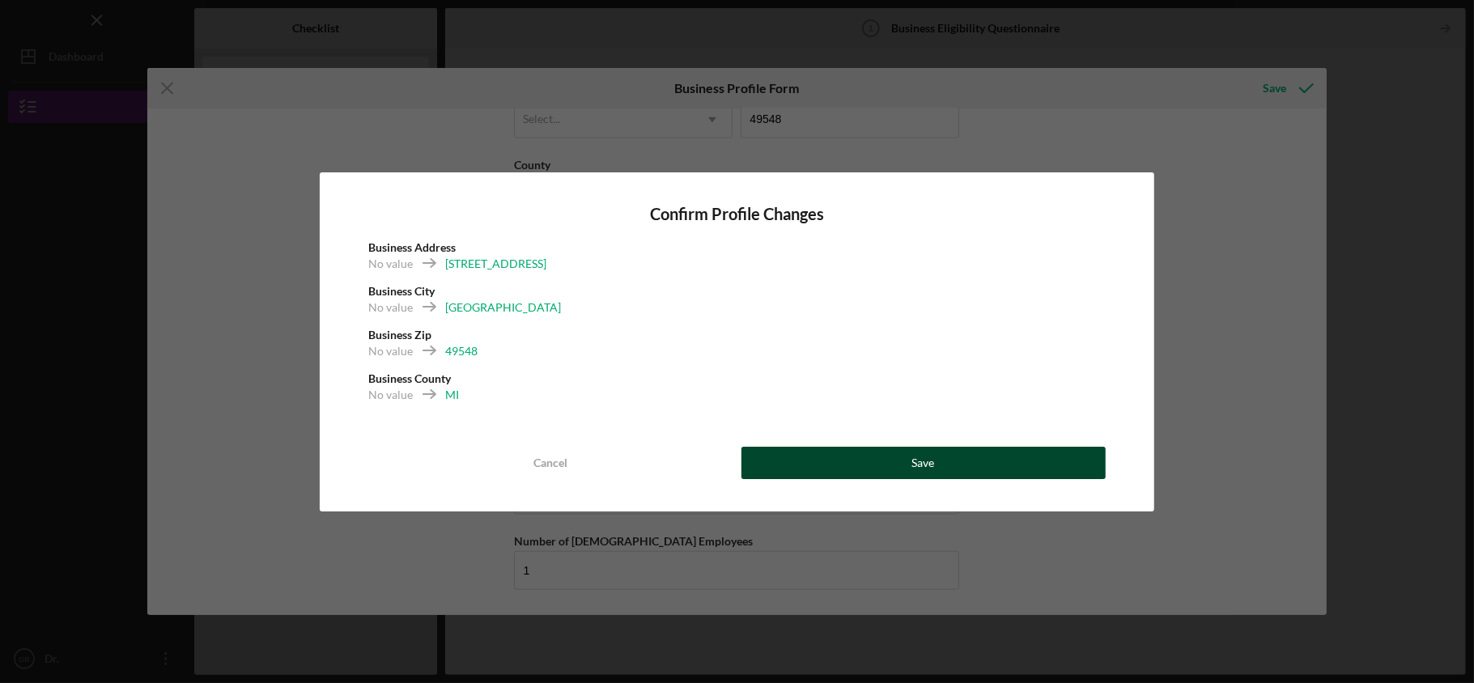
click at [886, 458] on button "Save" at bounding box center [924, 463] width 364 height 32
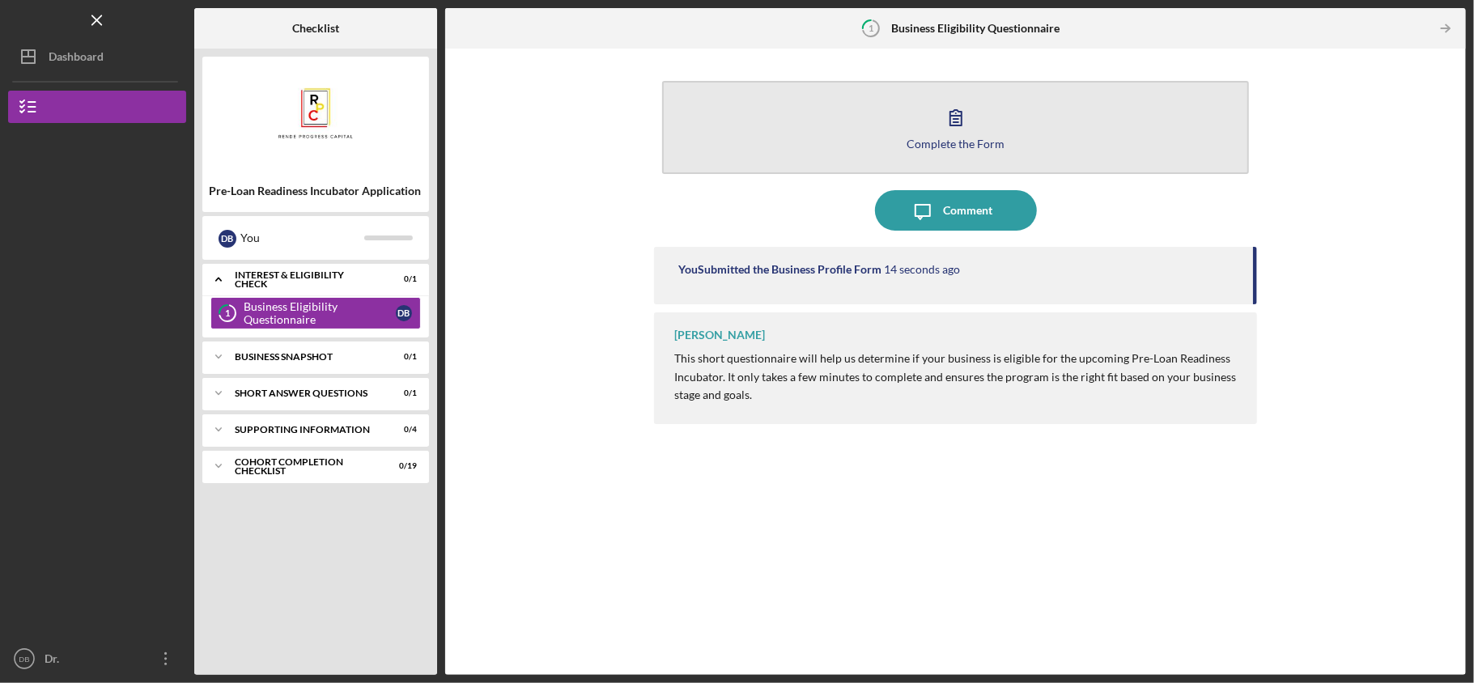
click at [950, 146] on div "Complete the Form" at bounding box center [956, 144] width 98 height 12
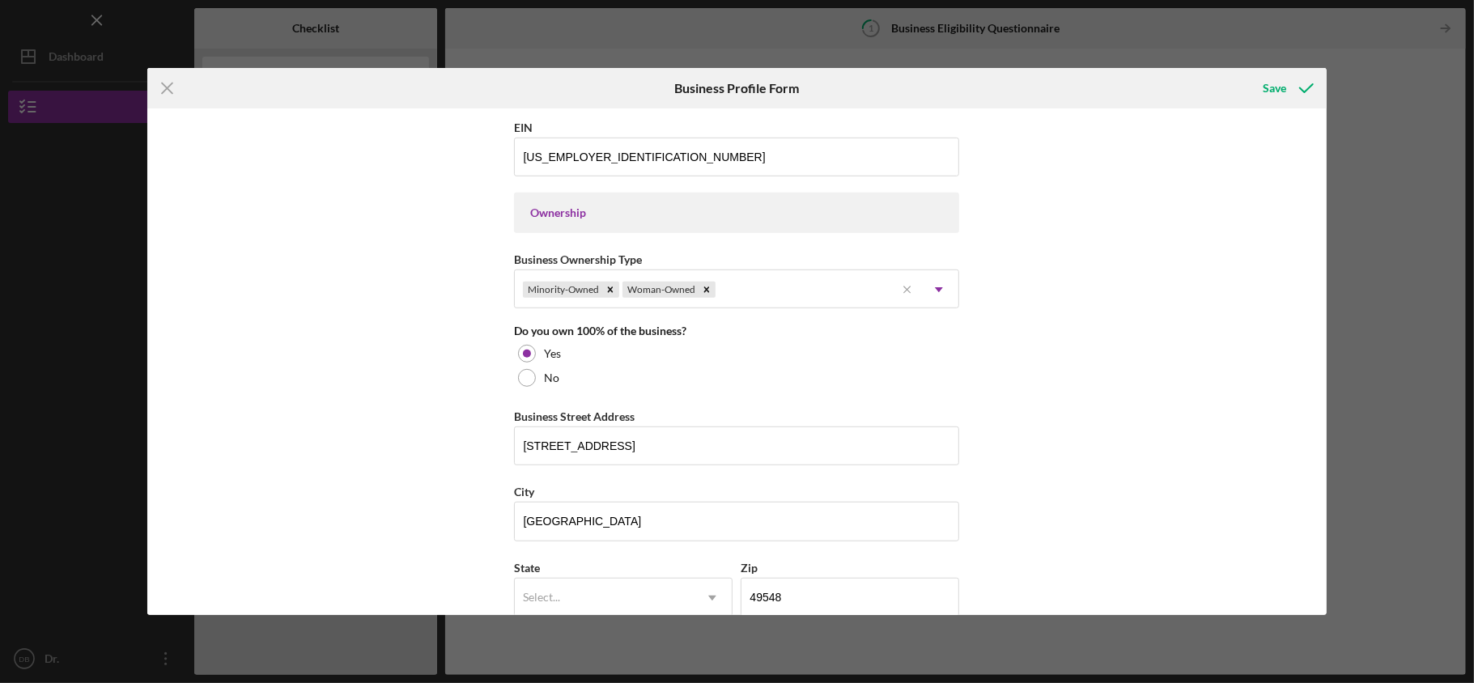
scroll to position [617, 0]
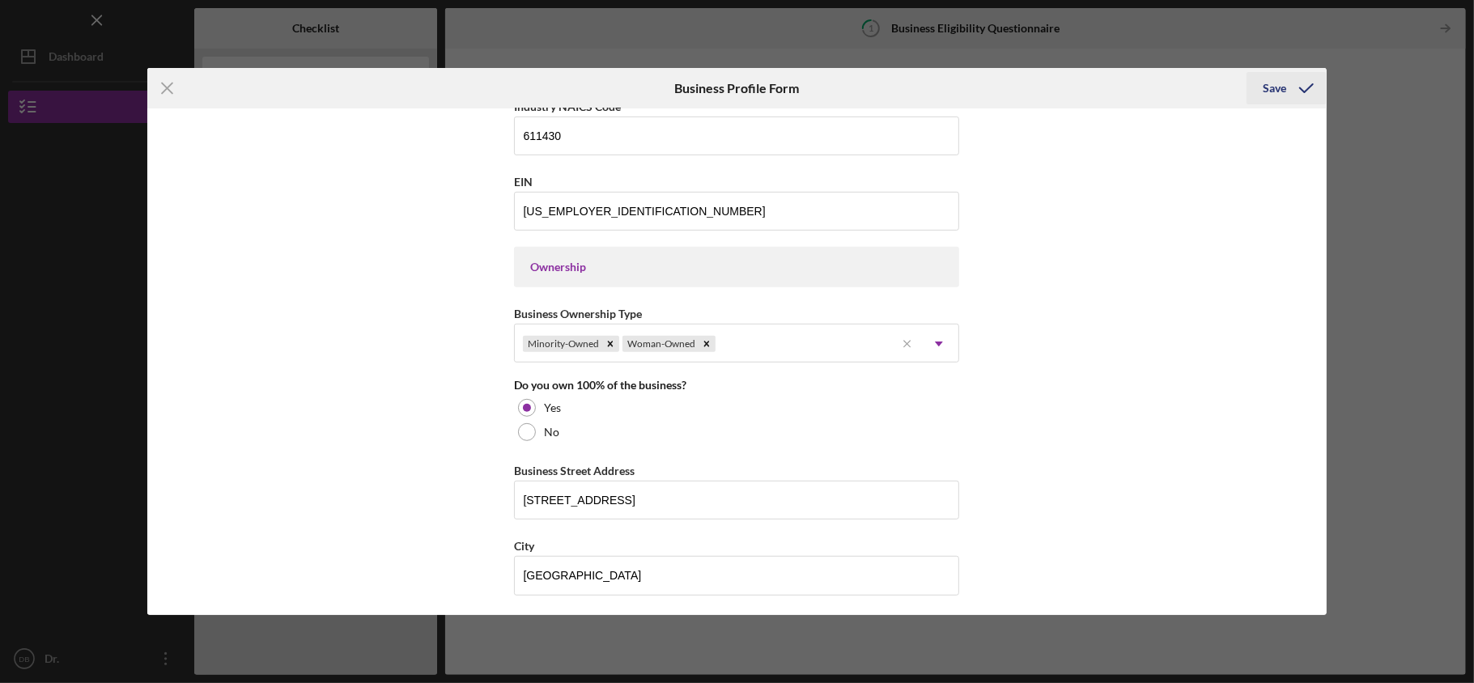
click at [1277, 92] on div "Save" at bounding box center [1274, 88] width 23 height 32
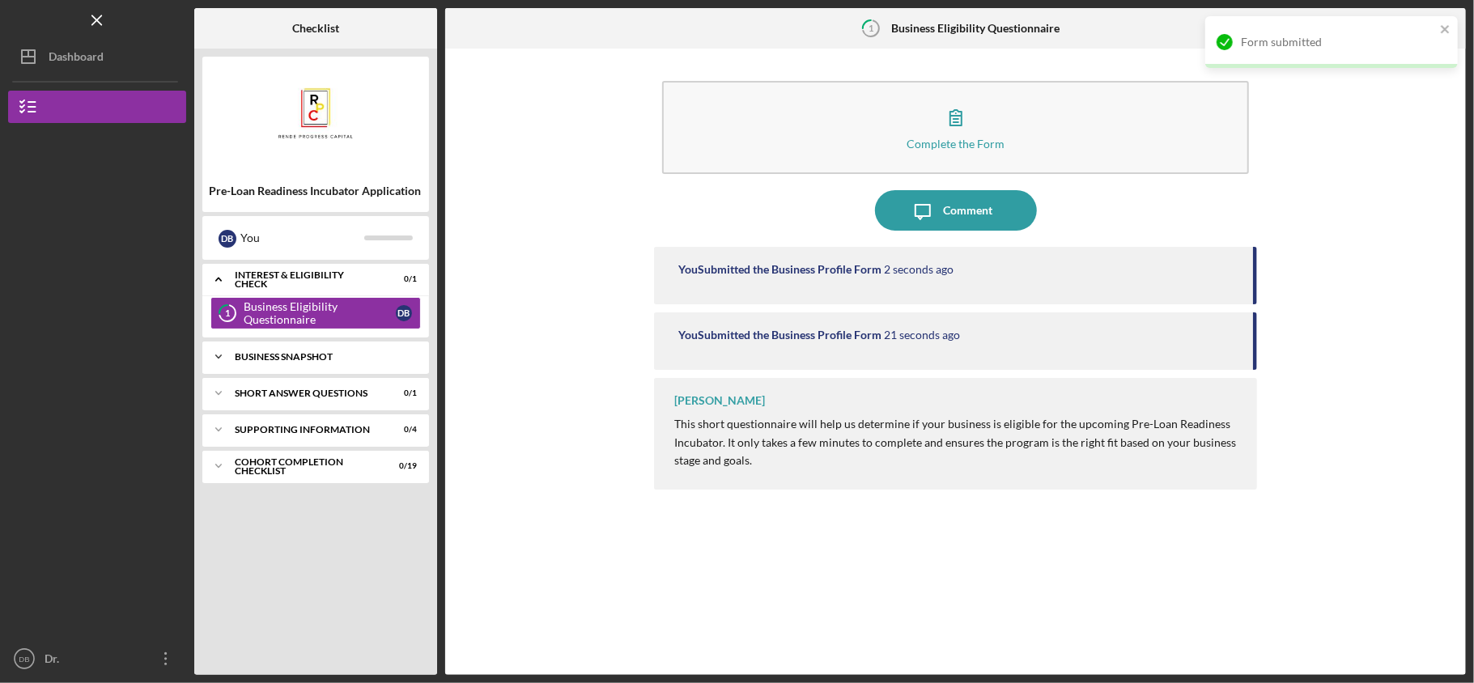
click at [301, 363] on div "Icon/Expander Business Snapshot 0 / 1" at bounding box center [315, 357] width 227 height 32
